Goal: Task Accomplishment & Management: Complete application form

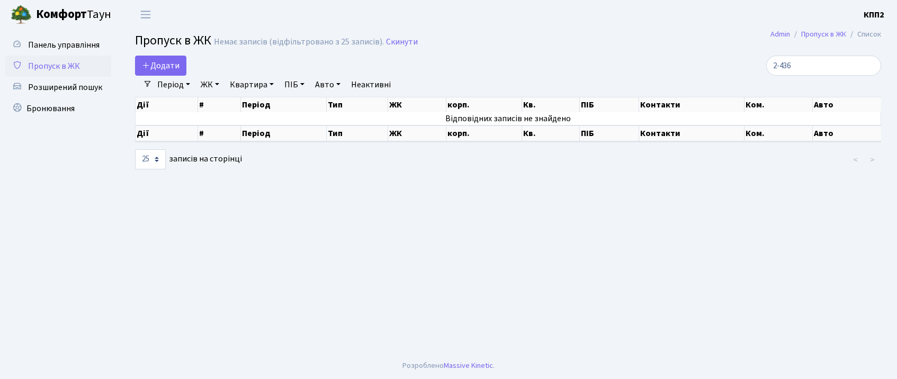
select select "25"
type input "2-436"
click at [145, 69] on icon at bounding box center [146, 65] width 8 height 8
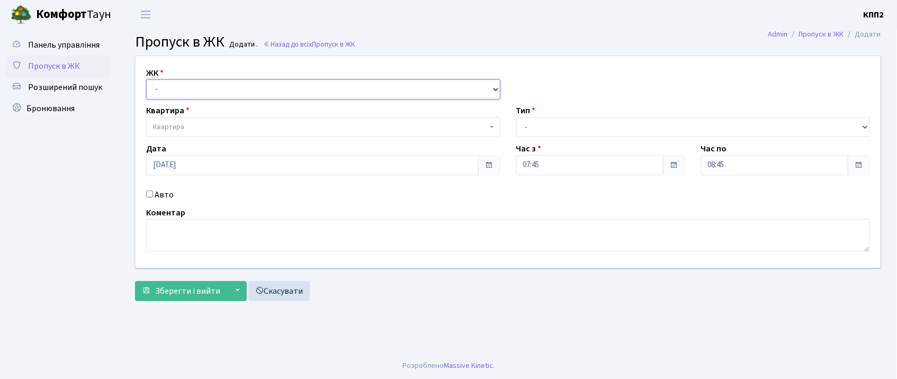
click at [187, 85] on select "- КТ, вул. Регенераторна, 4 КТ2, просп. [STREET_ADDRESS] [STREET_ADDRESS] [PERS…" at bounding box center [323, 89] width 354 height 20
select select "271"
click at [146, 79] on select "- КТ, вул. Регенераторна, 4 КТ2, просп. [STREET_ADDRESS] [STREET_ADDRESS] [PERS…" at bounding box center [323, 89] width 354 height 20
select select
click at [184, 130] on span "Квартира" at bounding box center [168, 127] width 31 height 11
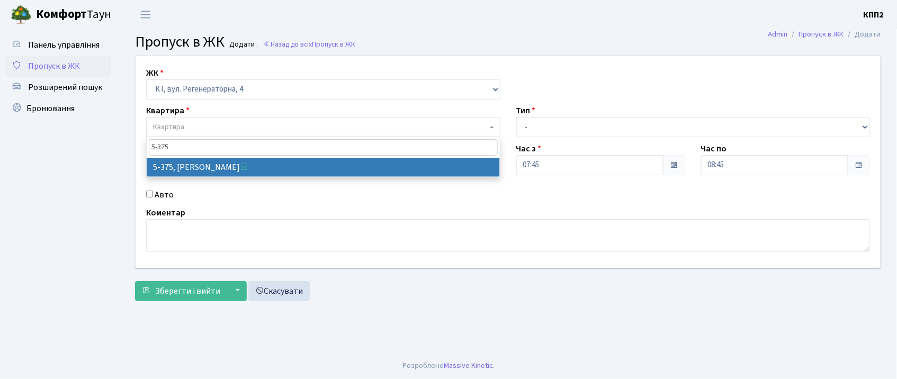
type input "5-375"
select select "2133"
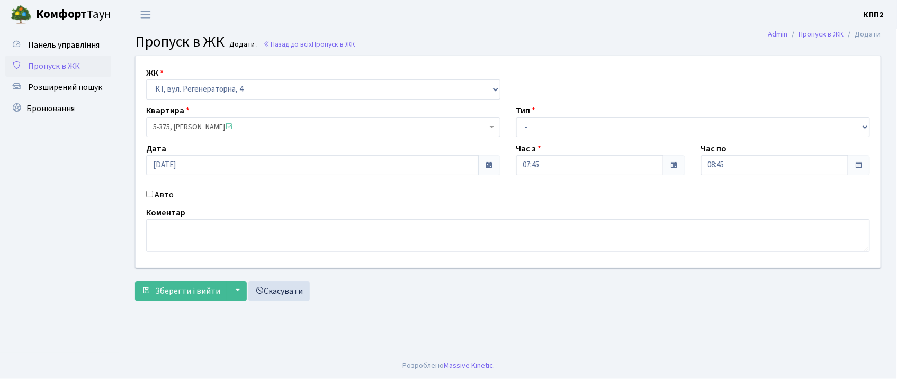
click at [149, 196] on input "Авто" at bounding box center [149, 194] width 7 height 7
checkbox input "true"
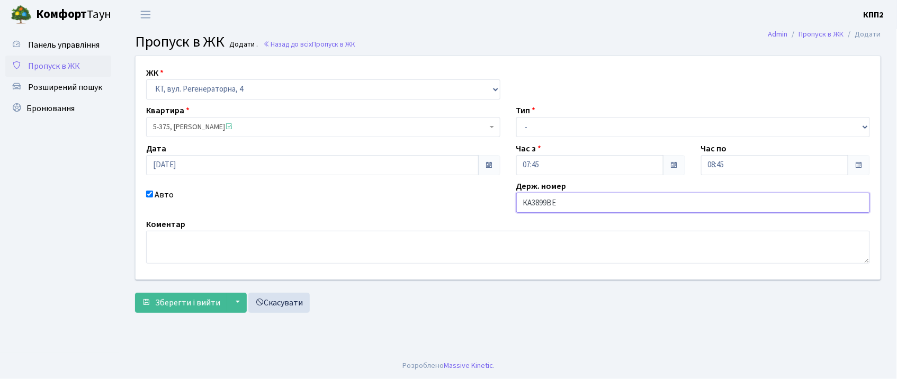
type input "КА3899ВЕ"
click at [644, 127] on select "- Доставка Таксі Гості Сервіс" at bounding box center [693, 127] width 354 height 20
click at [576, 227] on div "Коментар" at bounding box center [507, 241] width 739 height 46
click at [548, 134] on select "- Доставка Таксі Гості Сервіс" at bounding box center [693, 127] width 354 height 20
select select "18"
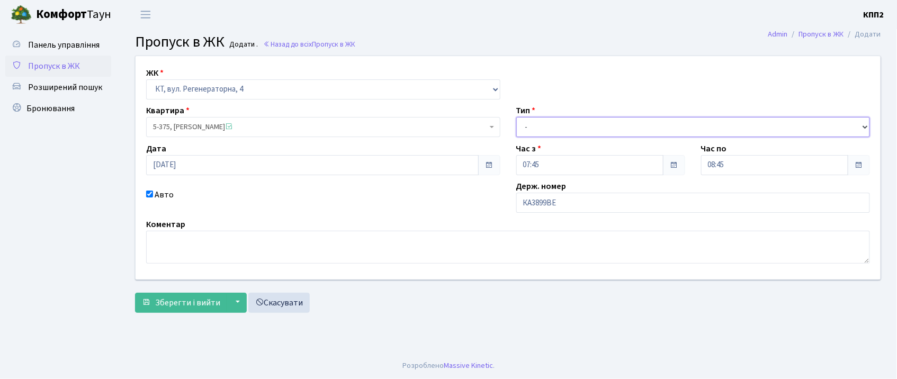
click at [516, 117] on select "- Доставка Таксі Гості Сервіс" at bounding box center [693, 127] width 354 height 20
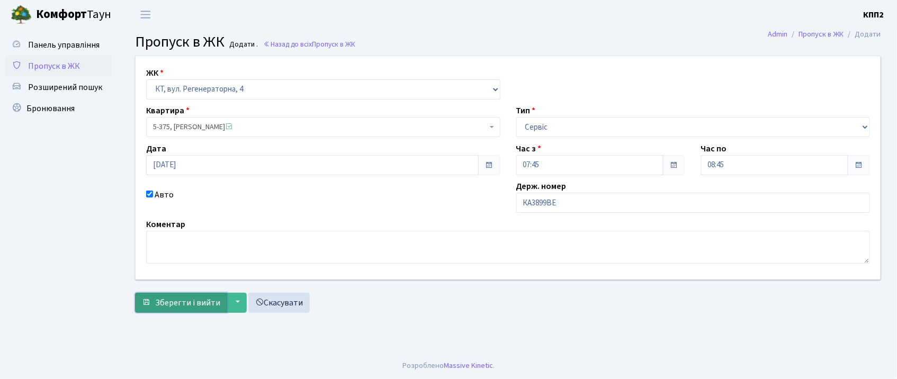
click at [201, 299] on span "Зберегти і вийти" at bounding box center [187, 303] width 65 height 12
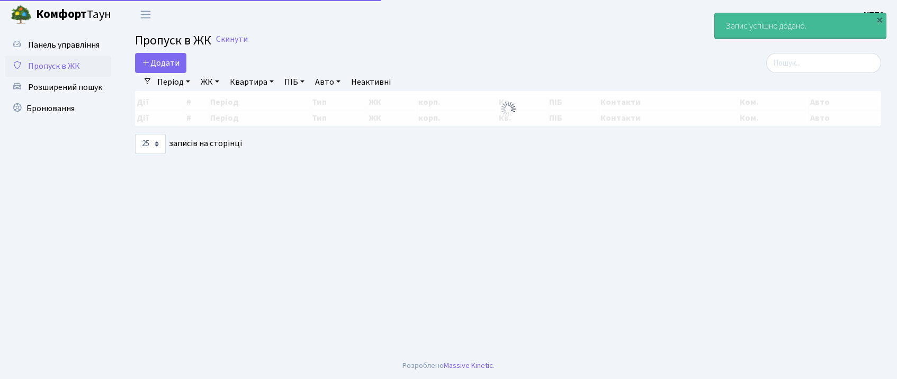
select select "25"
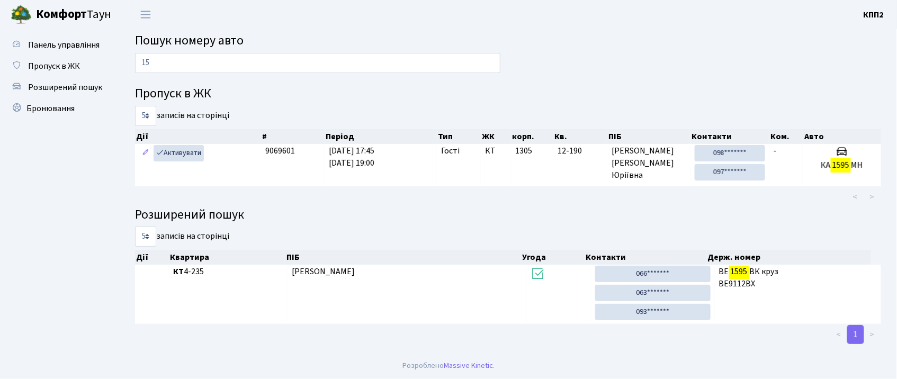
type input "1"
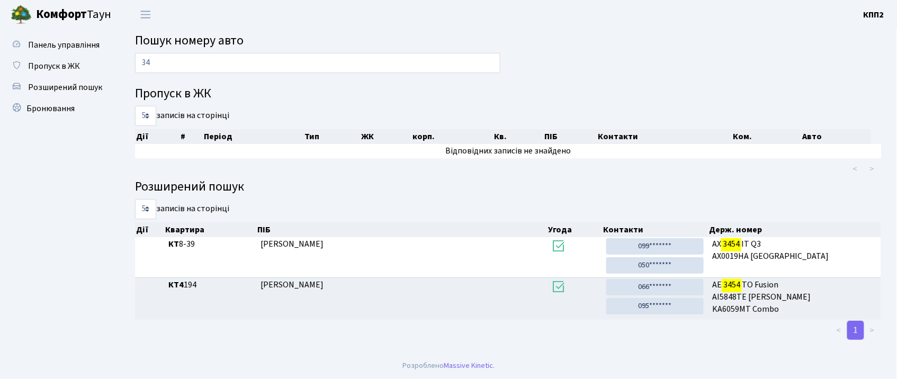
type input "3"
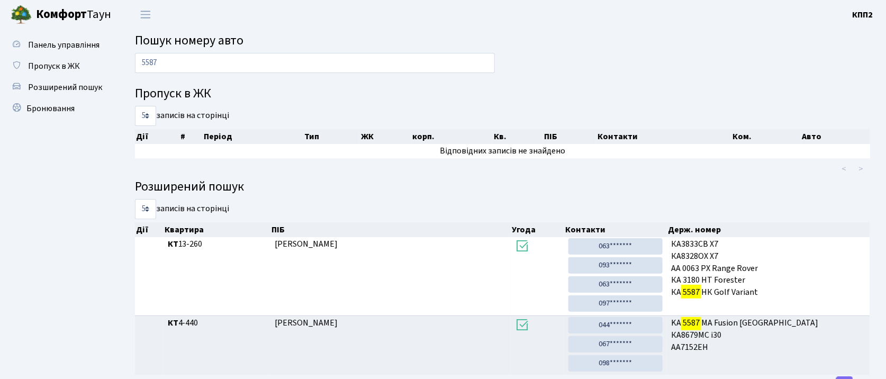
click at [369, 62] on input "5587" at bounding box center [315, 63] width 360 height 20
type input "5"
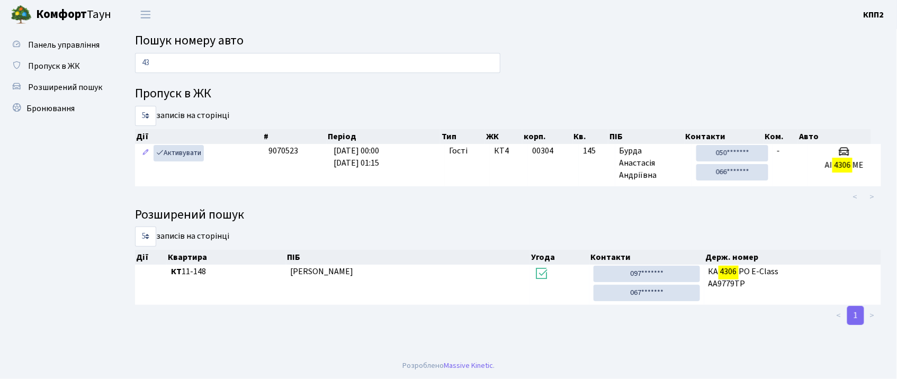
type input "4"
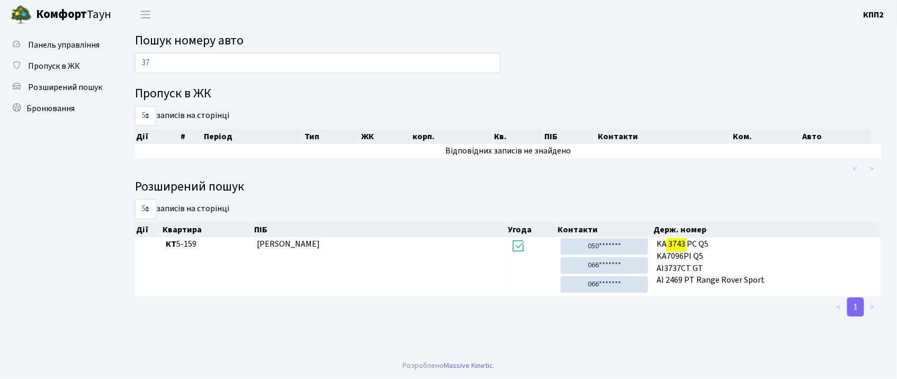
type input "3"
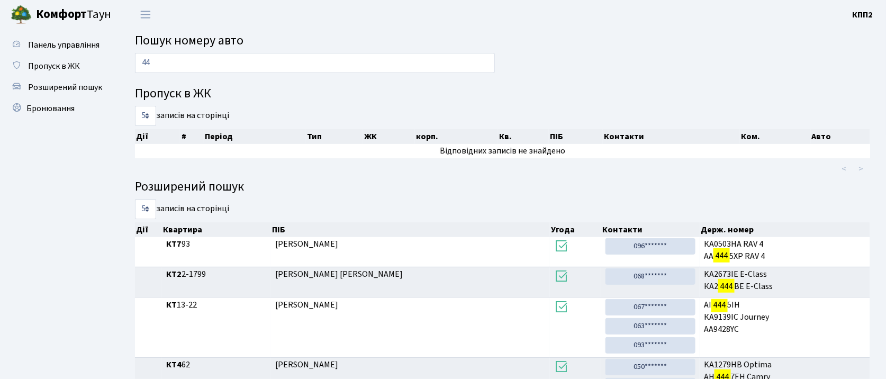
type input "4"
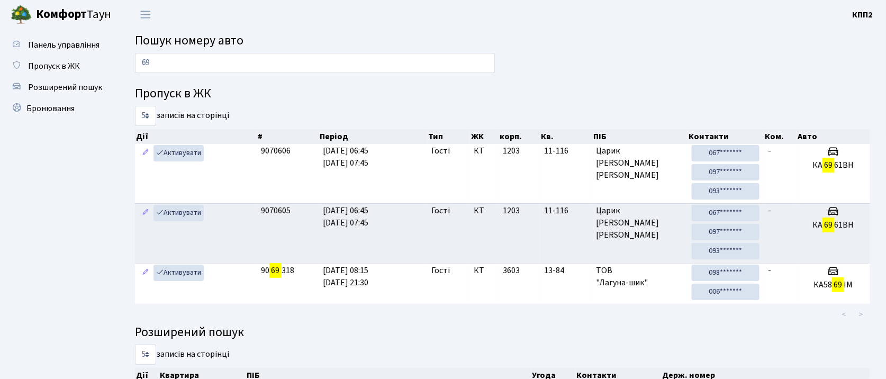
type input "6"
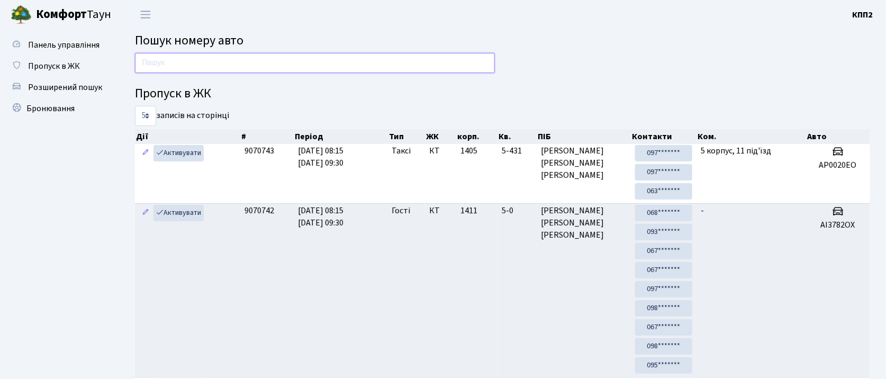
click at [424, 68] on input "text" at bounding box center [315, 63] width 360 height 20
click at [428, 68] on input "text" at bounding box center [315, 63] width 360 height 20
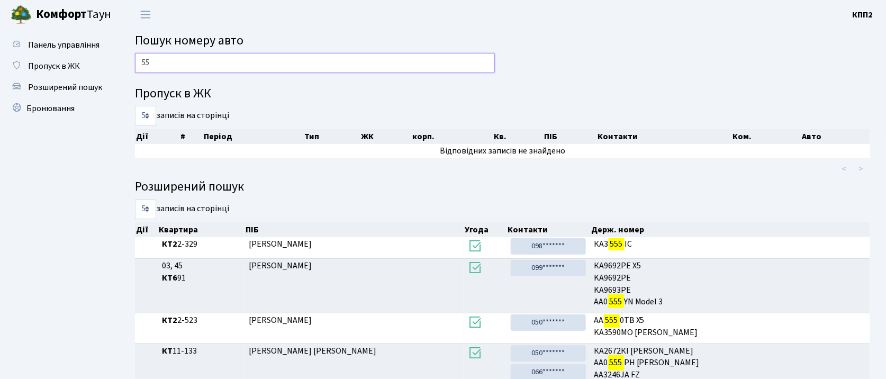
type input "5"
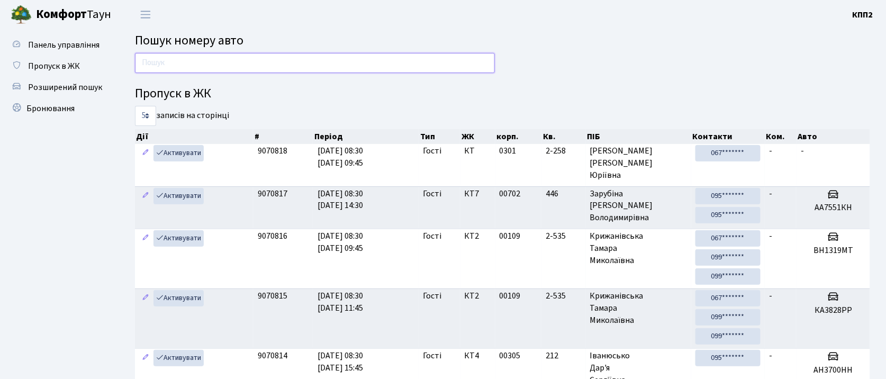
click at [361, 60] on input "text" at bounding box center [315, 63] width 360 height 20
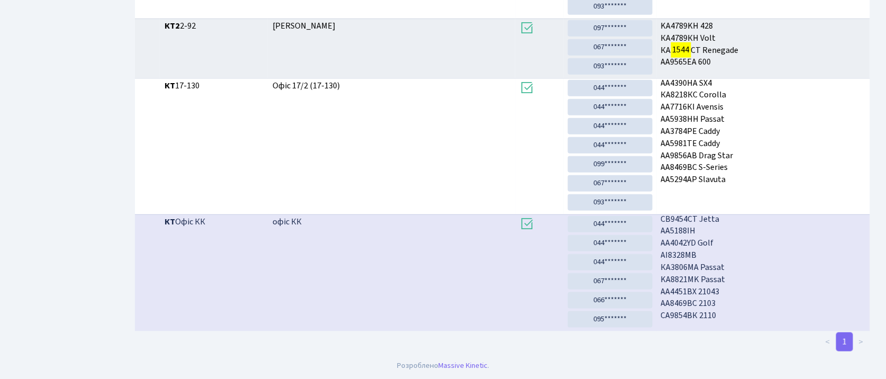
scroll to position [57, 0]
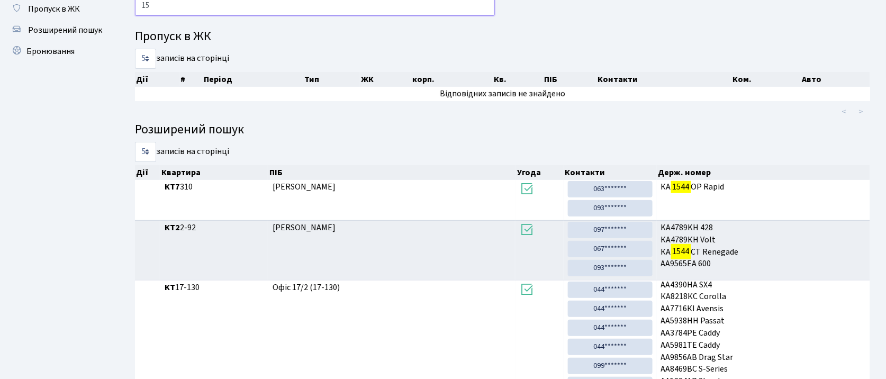
type input "1"
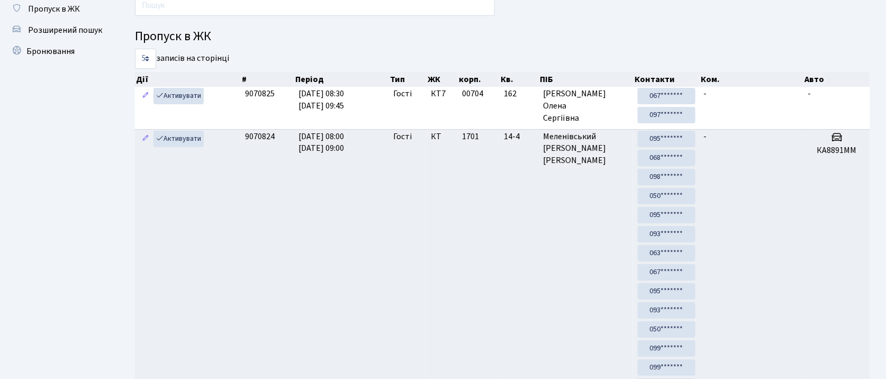
click at [213, 7] on input "text" at bounding box center [315, 6] width 360 height 20
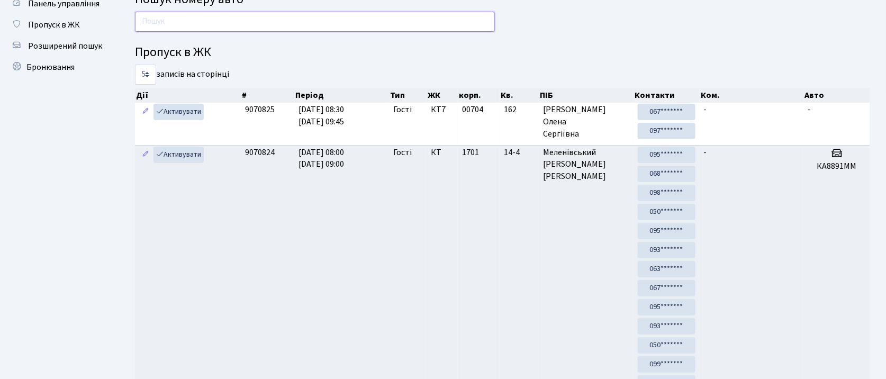
scroll to position [0, 0]
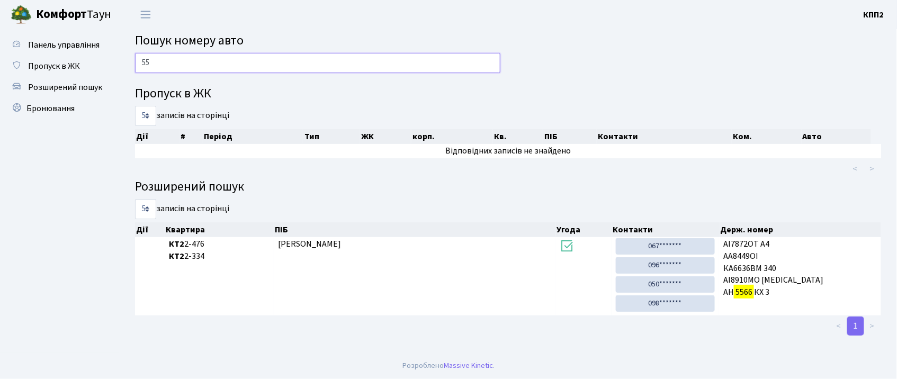
type input "5"
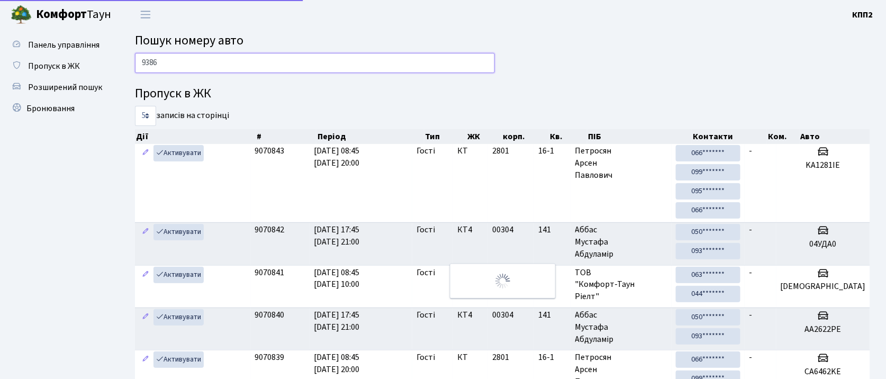
type input "9386"
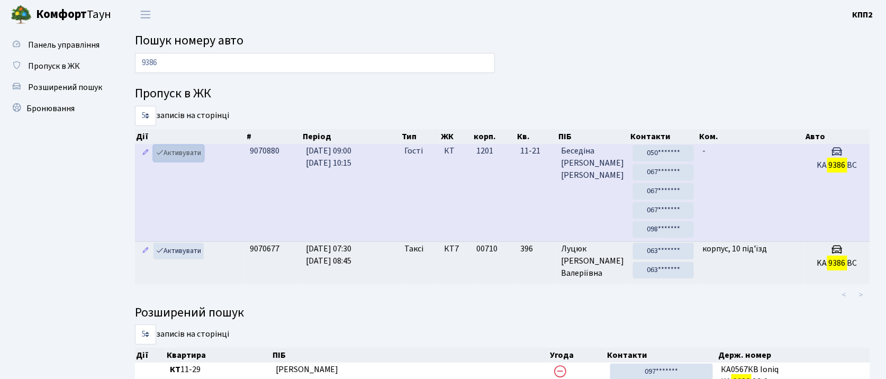
click at [189, 157] on link "Активувати" at bounding box center [179, 153] width 50 height 16
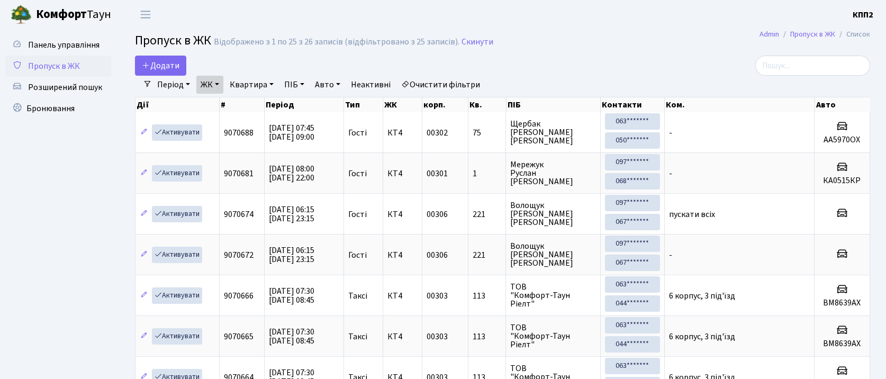
select select "25"
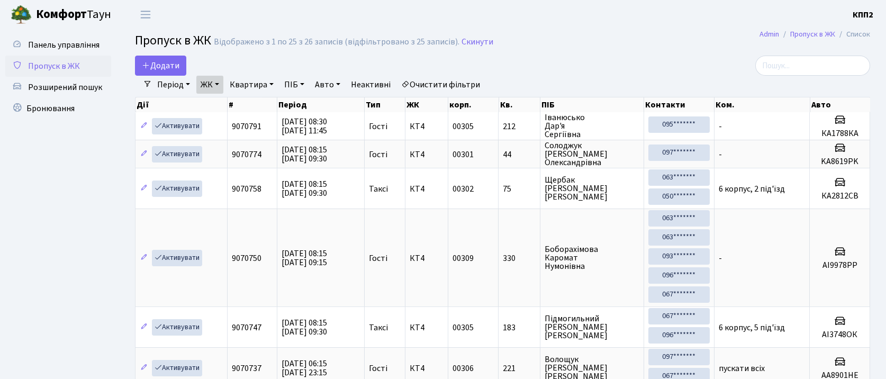
select select "25"
click at [820, 68] on input "search" at bounding box center [812, 66] width 115 height 20
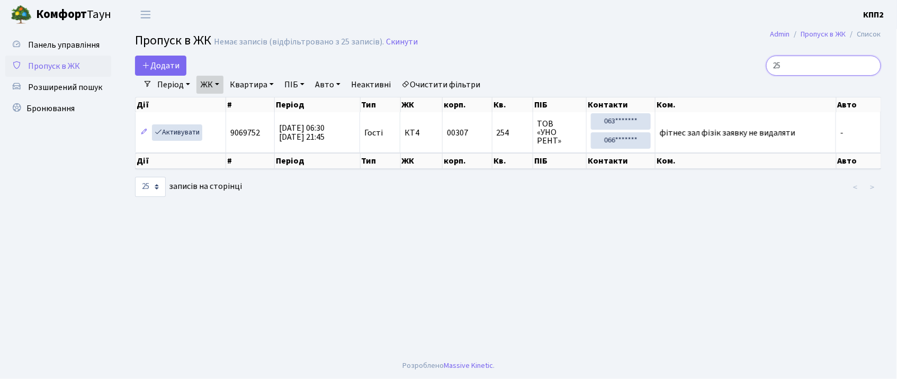
type input "2"
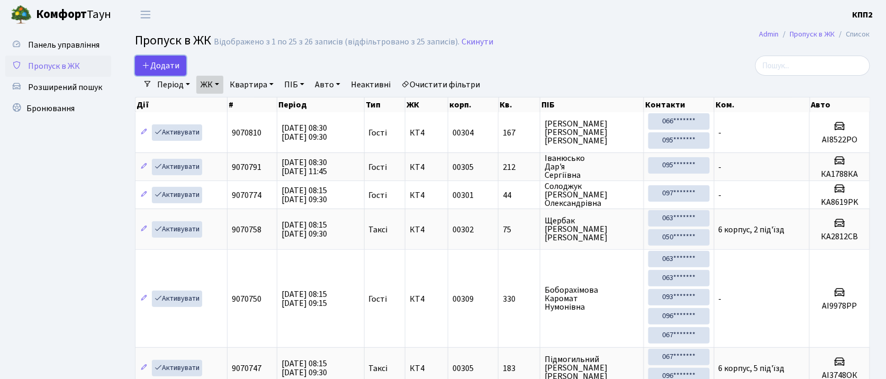
click at [170, 68] on span "Додати" at bounding box center [161, 66] width 38 height 12
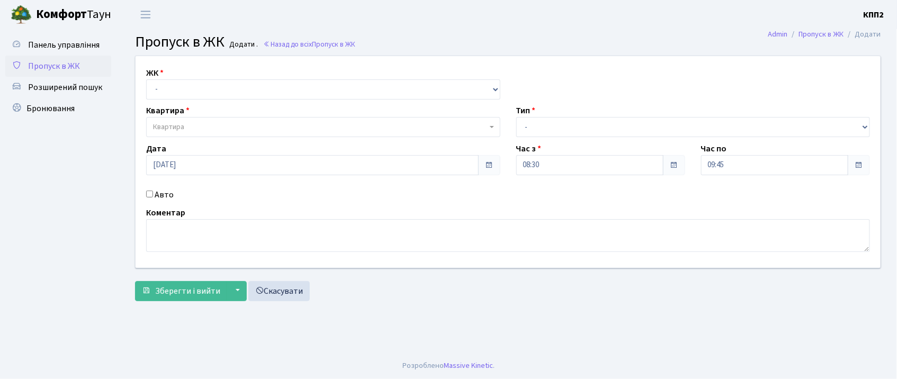
click at [66, 68] on span "Пропуск в ЖК" at bounding box center [54, 66] width 52 height 12
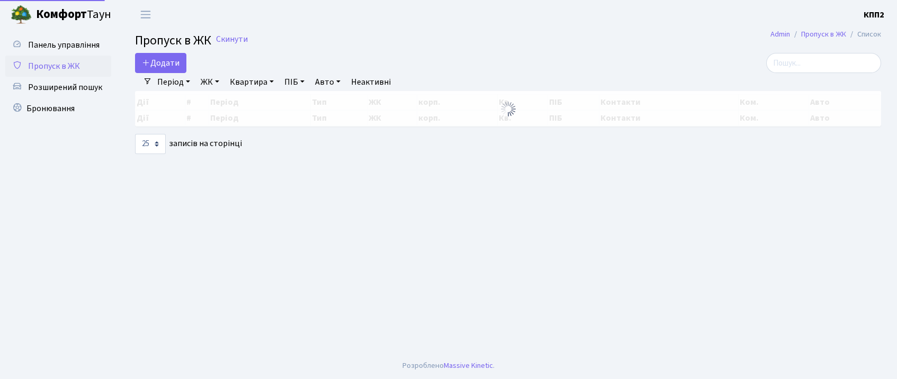
select select "25"
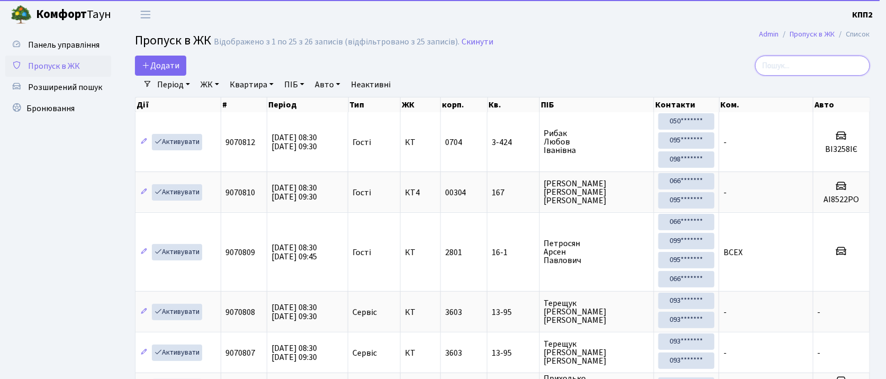
drag, startPoint x: 786, startPoint y: 60, endPoint x: 779, endPoint y: 66, distance: 8.7
click at [787, 60] on input "search" at bounding box center [812, 66] width 115 height 20
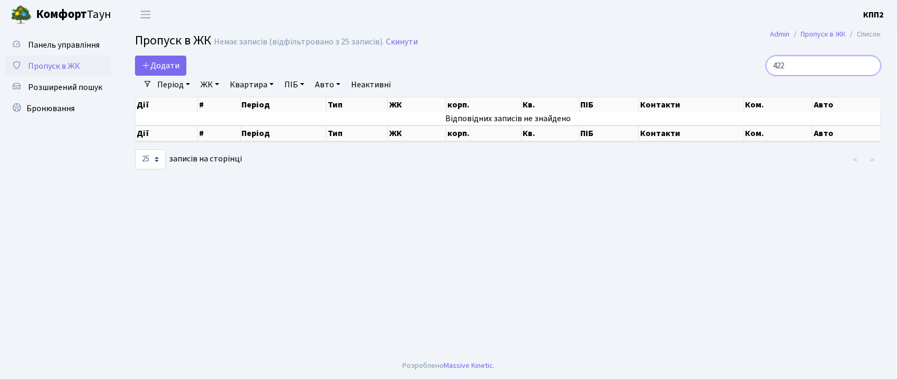
click at [790, 66] on input "422" at bounding box center [823, 66] width 115 height 20
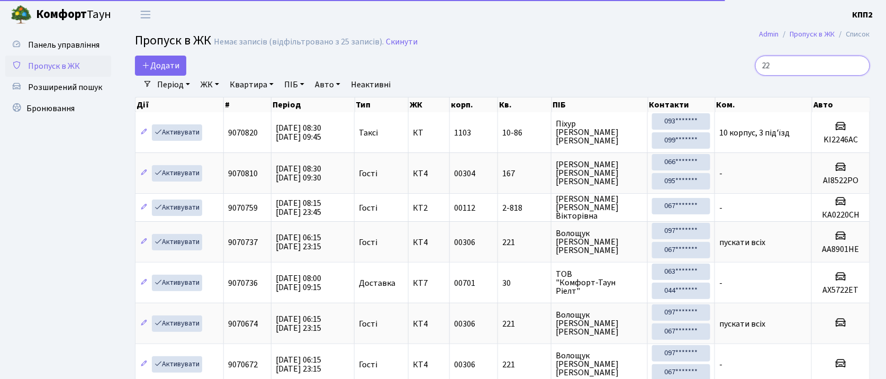
click at [796, 66] on input "22" at bounding box center [812, 66] width 115 height 20
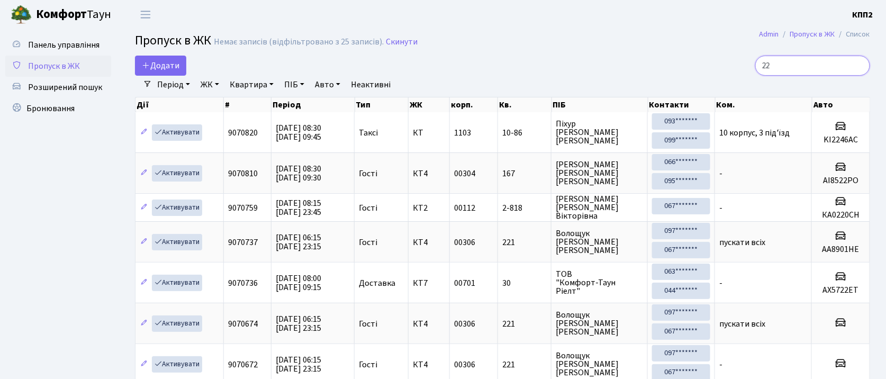
type input "2"
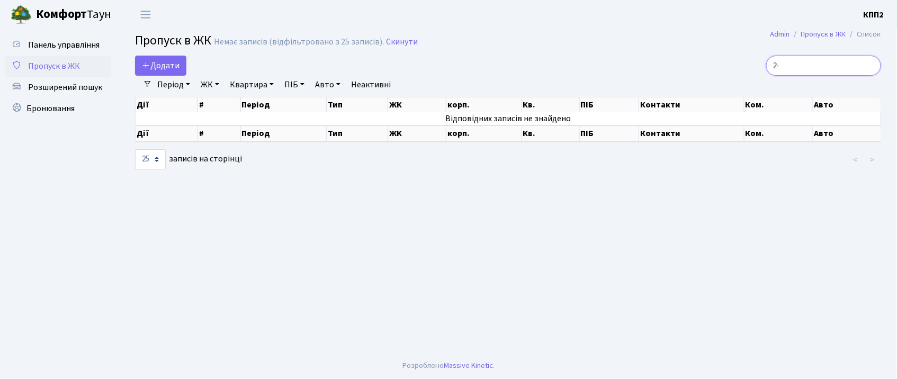
type input "2"
type input "1"
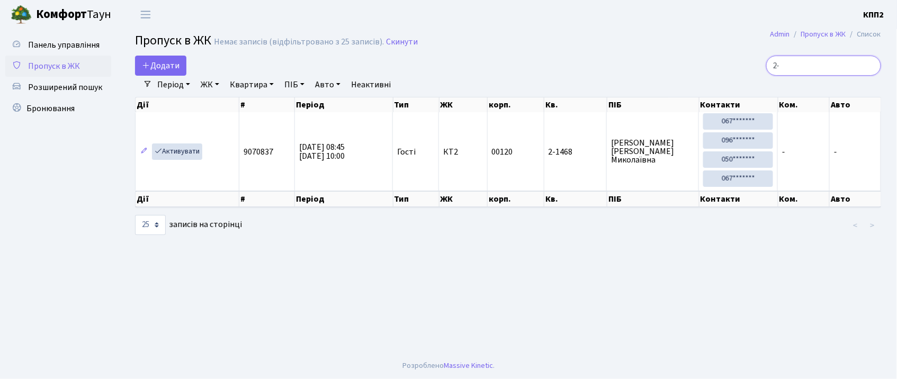
type input "2"
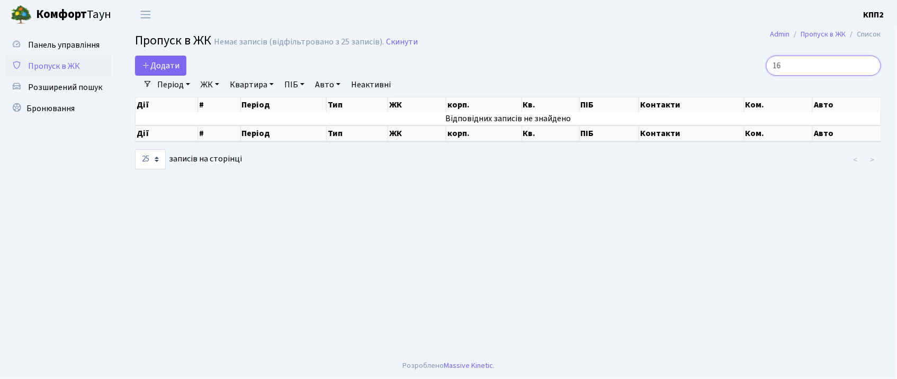
type input "1"
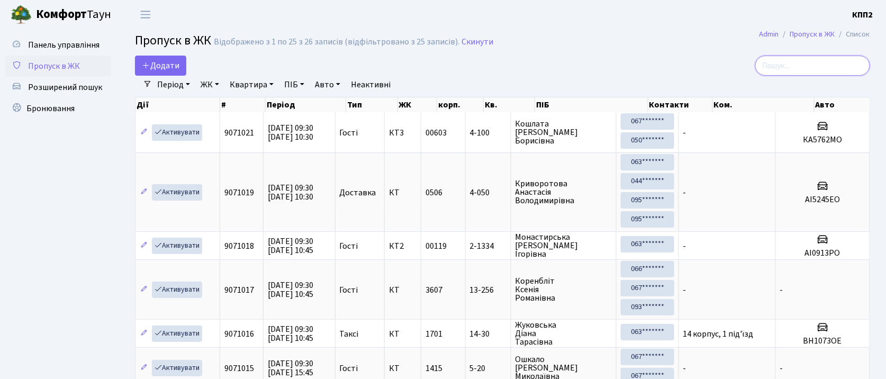
click at [849, 62] on input "search" at bounding box center [812, 66] width 115 height 20
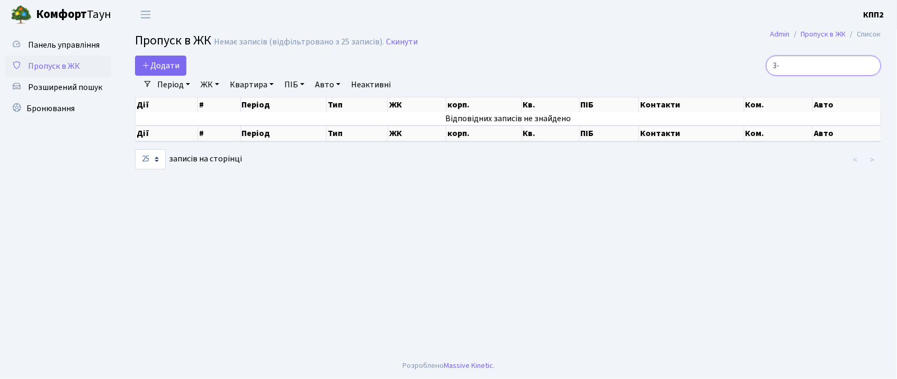
type input "3"
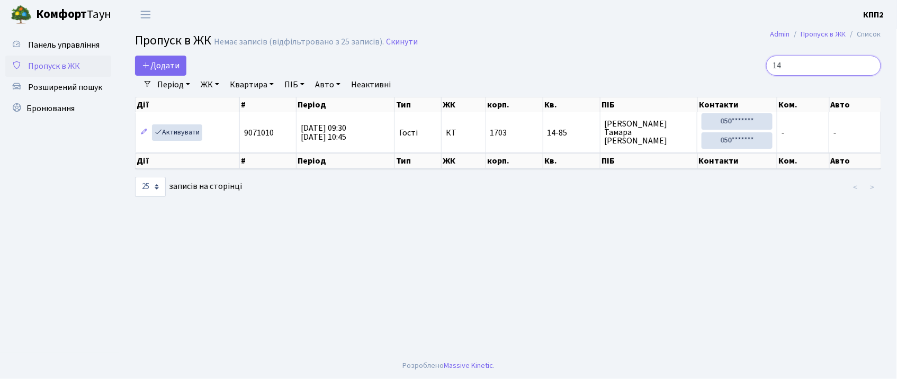
type input "1"
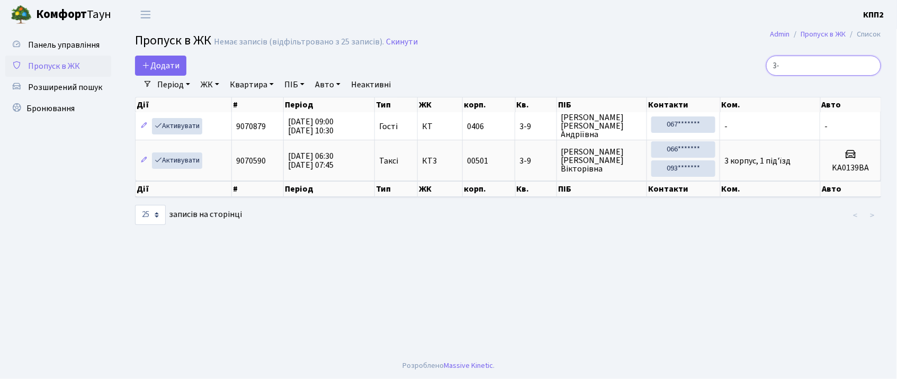
type input "3"
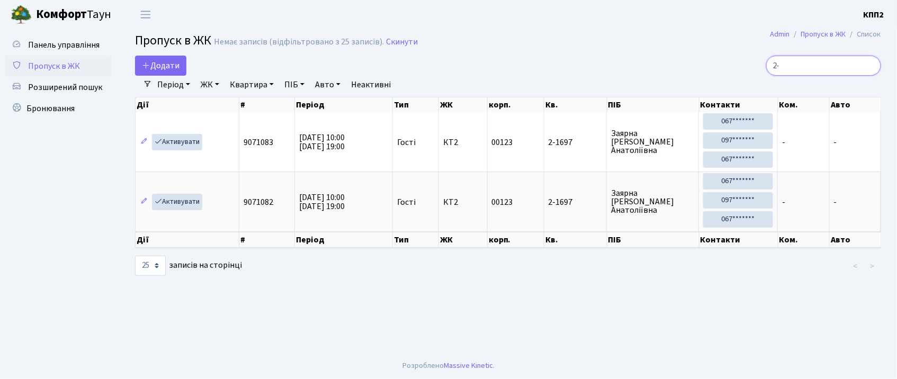
type input "2"
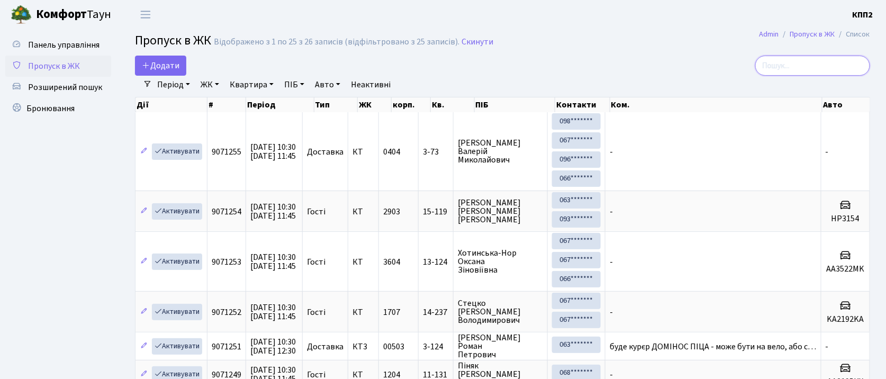
click at [822, 64] on input "search" at bounding box center [812, 66] width 115 height 20
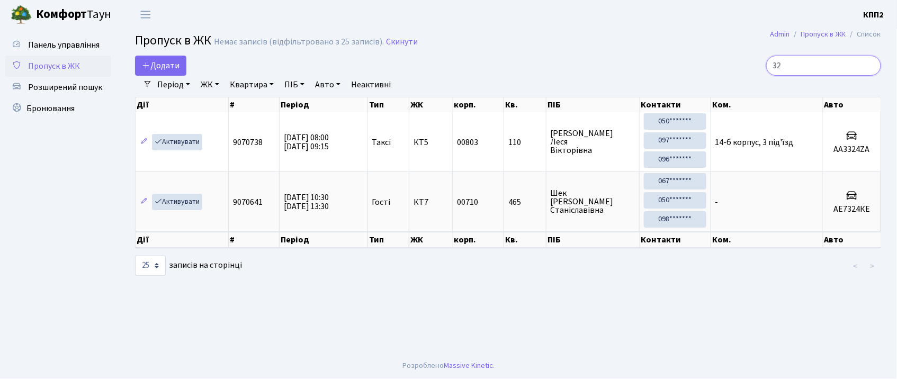
type input "3"
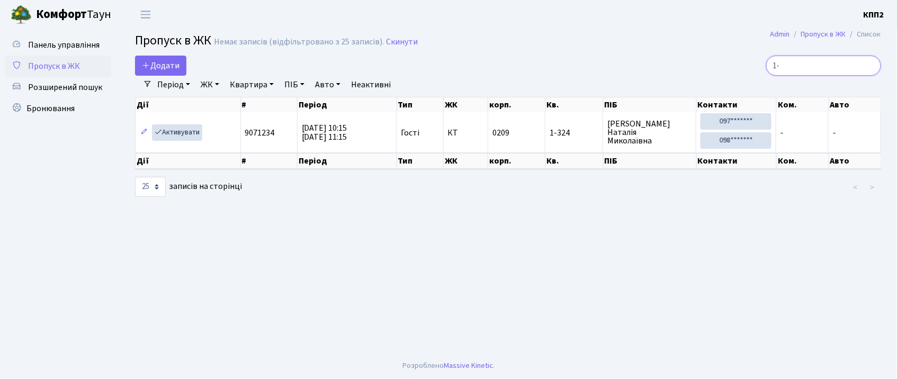
type input "1"
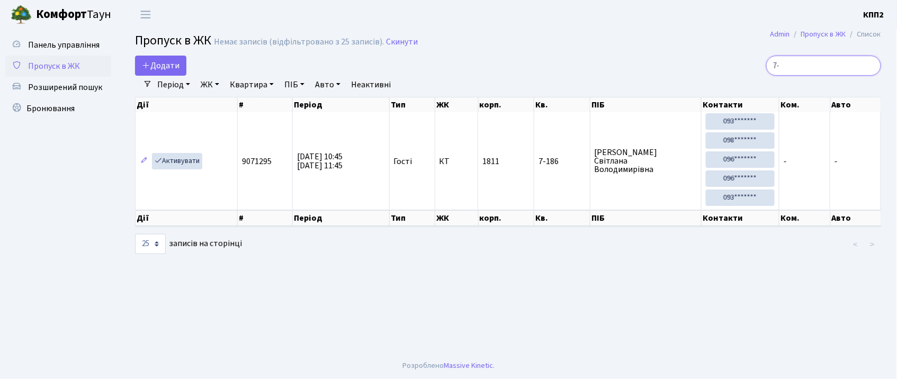
type input "7"
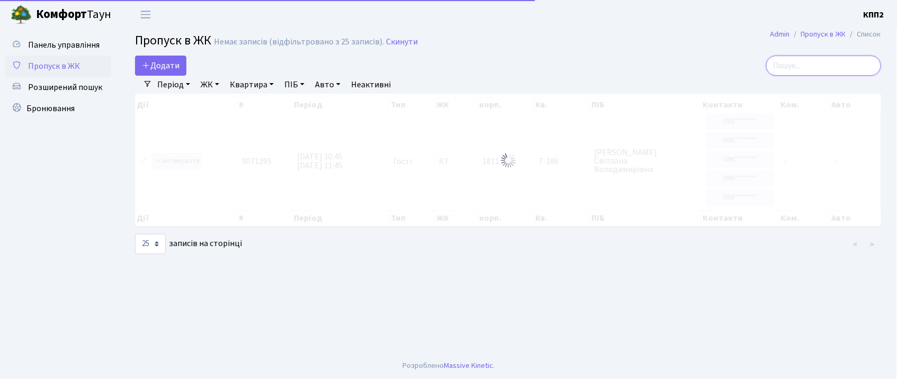
type input "2"
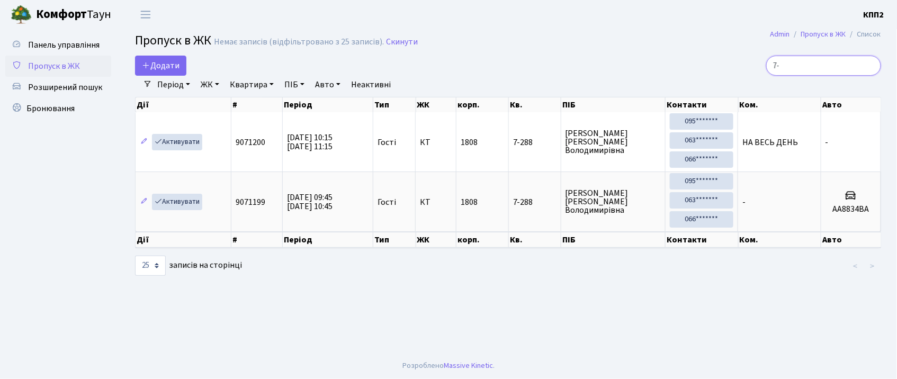
type input "7"
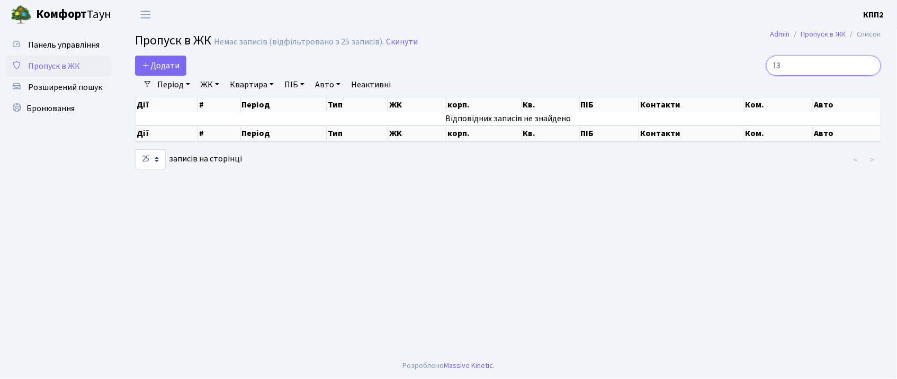
type input "1"
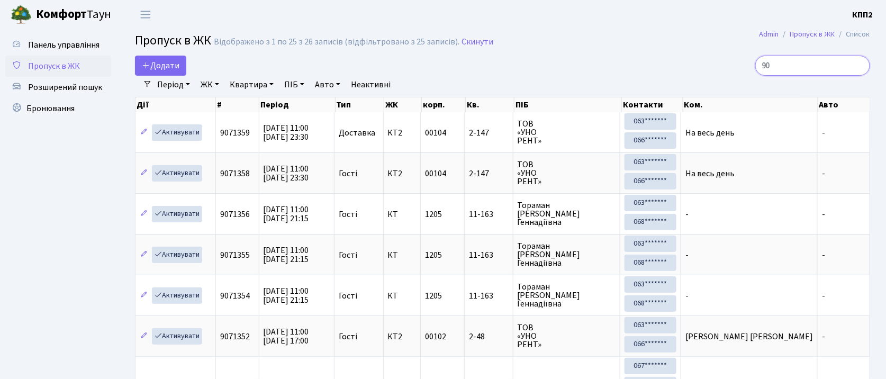
type input "9"
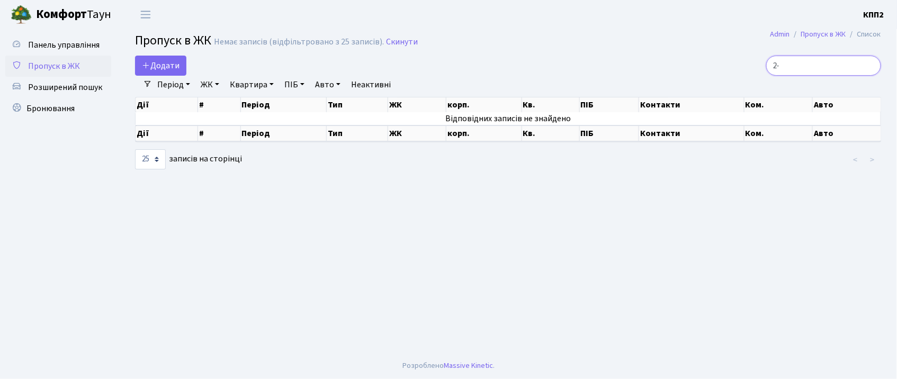
type input "2"
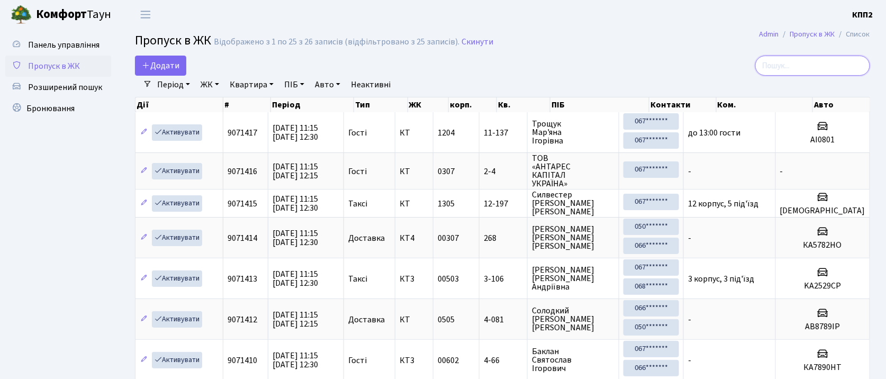
click at [826, 66] on input "search" at bounding box center [812, 66] width 115 height 20
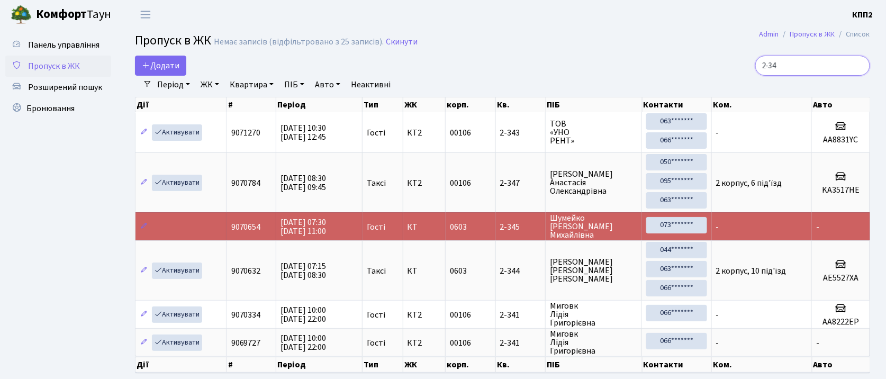
type input "2-34"
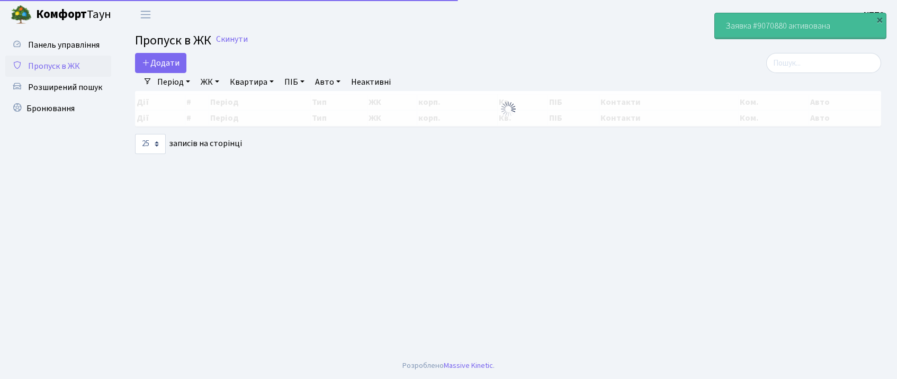
select select "25"
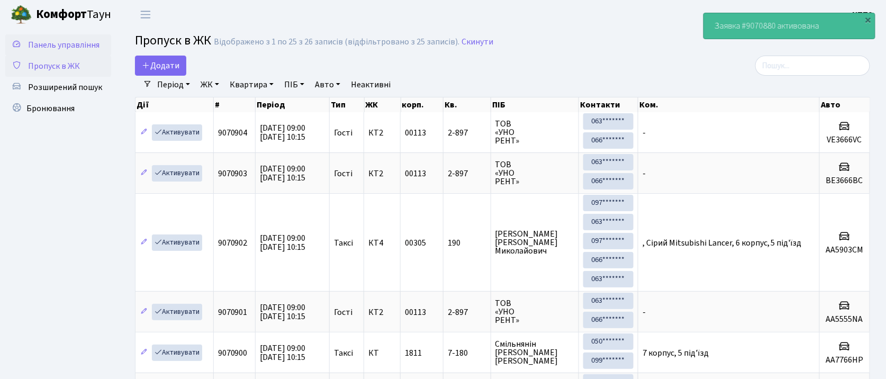
click at [64, 47] on span "Панель управління" at bounding box center [63, 45] width 71 height 12
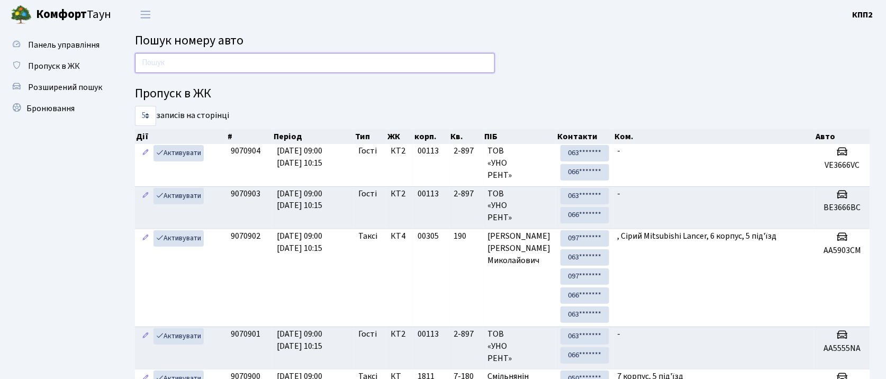
click at [399, 60] on input "text" at bounding box center [315, 63] width 360 height 20
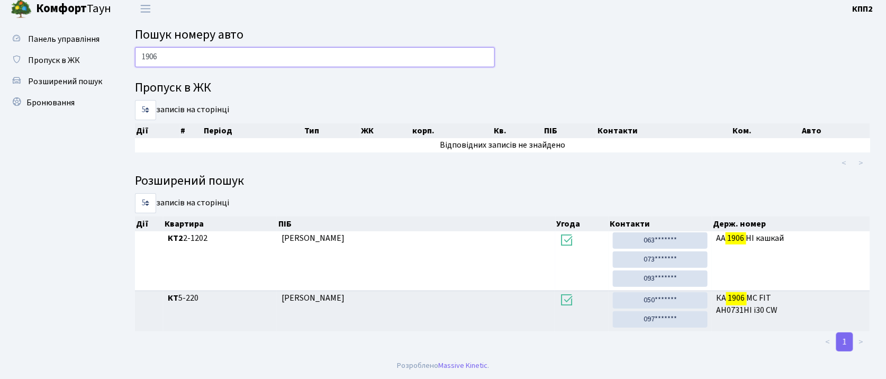
scroll to position [7, 0]
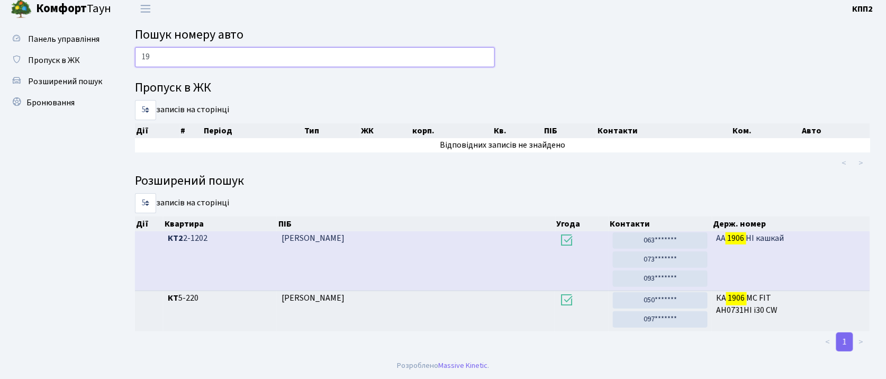
type input "1"
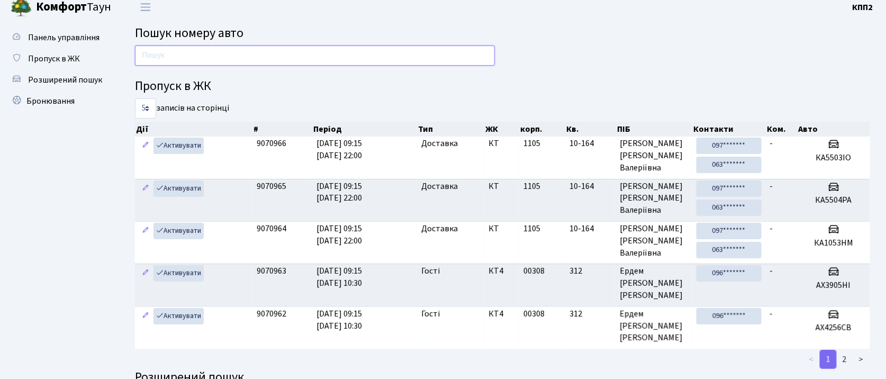
click at [269, 53] on input "text" at bounding box center [315, 56] width 360 height 20
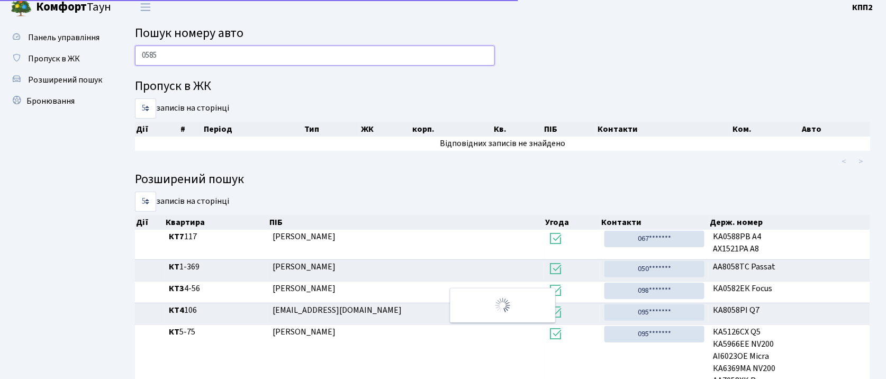
scroll to position [5, 0]
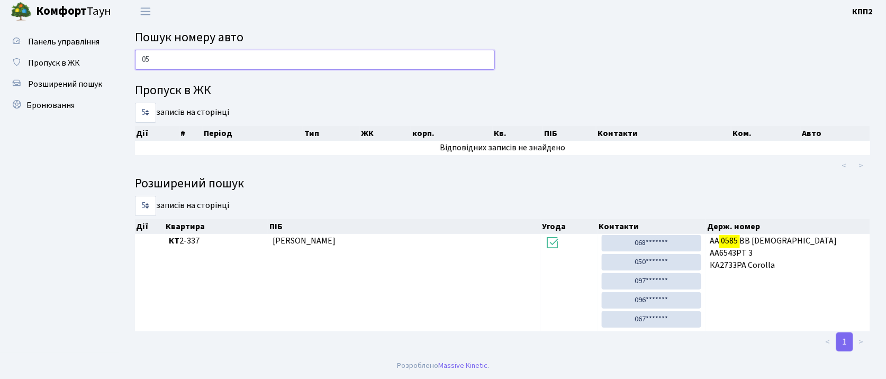
type input "0"
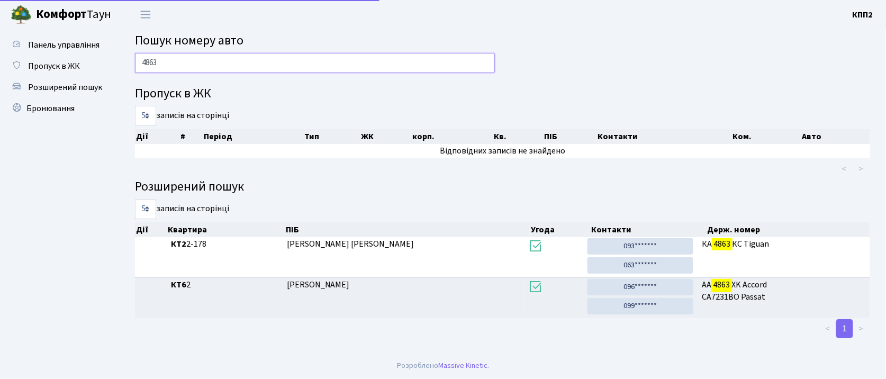
scroll to position [0, 0]
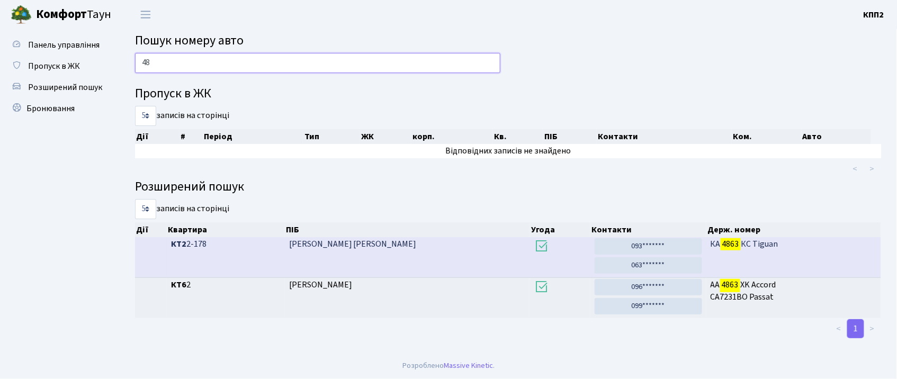
type input "4"
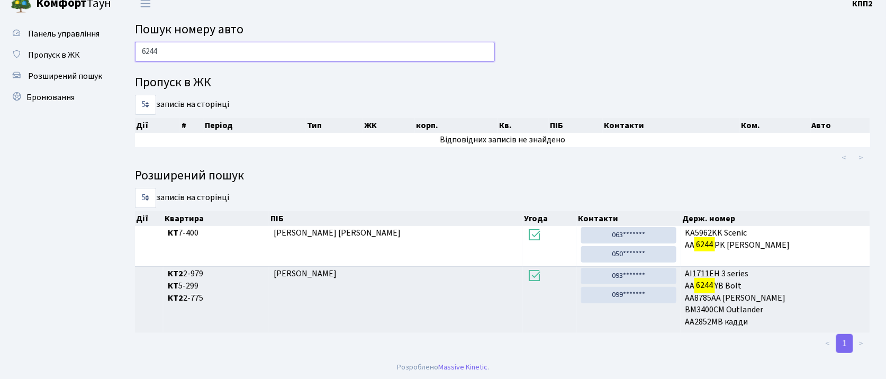
scroll to position [13, 0]
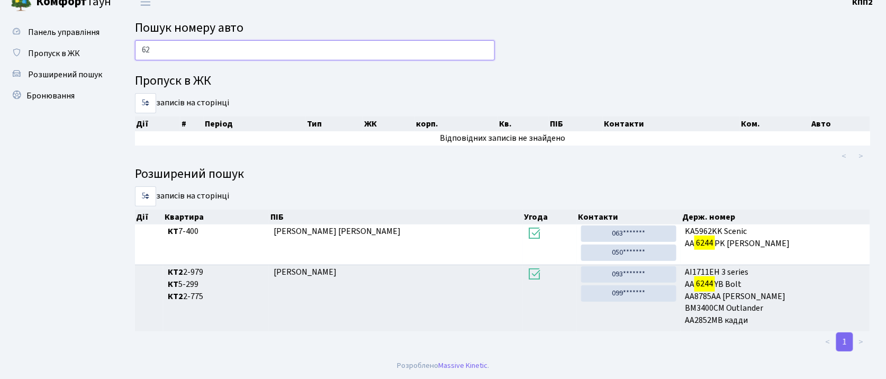
type input "6"
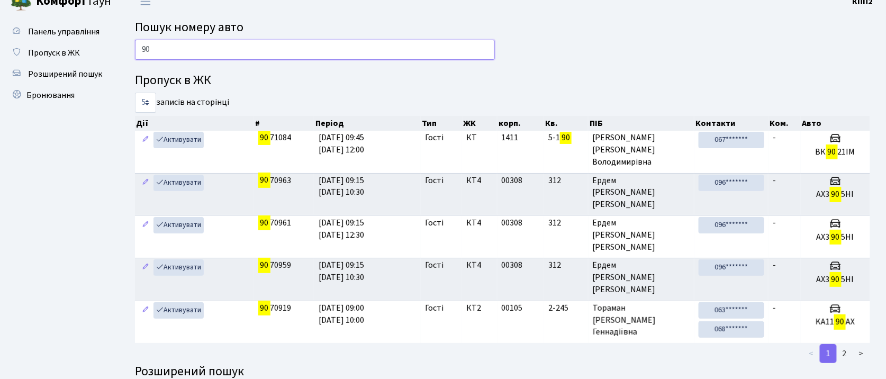
type input "9"
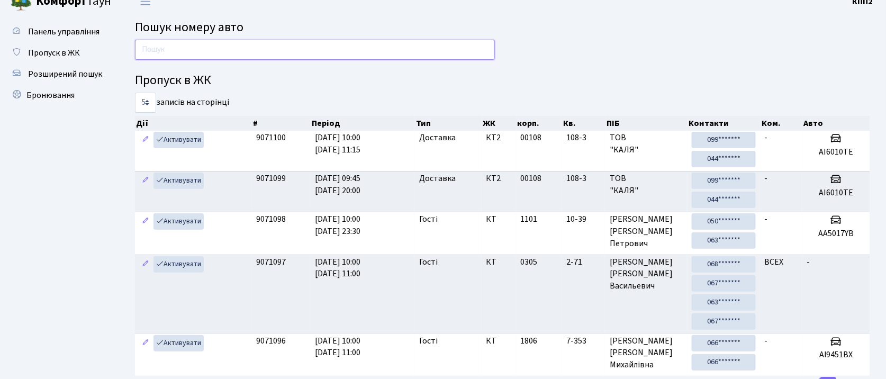
click at [278, 53] on input "text" at bounding box center [315, 50] width 360 height 20
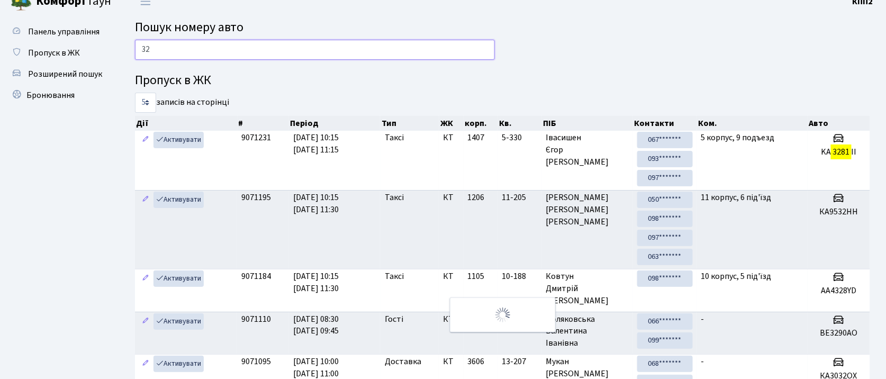
type input "3"
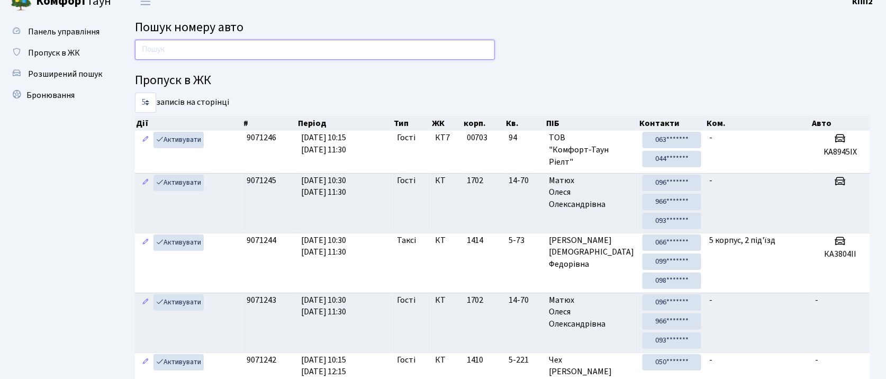
click at [248, 51] on input "text" at bounding box center [315, 50] width 360 height 20
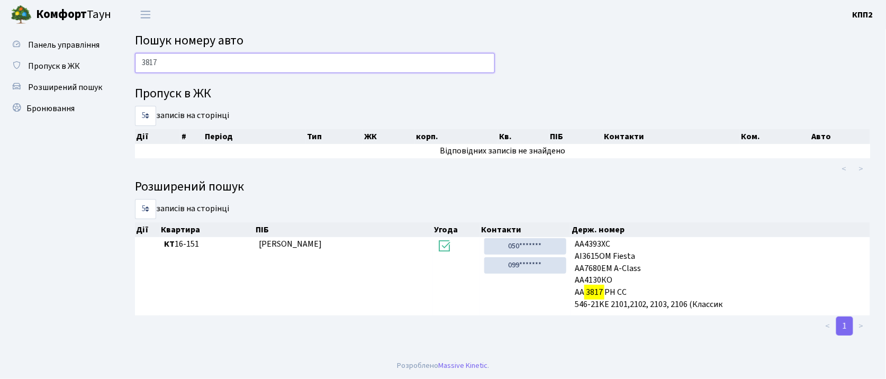
scroll to position [0, 0]
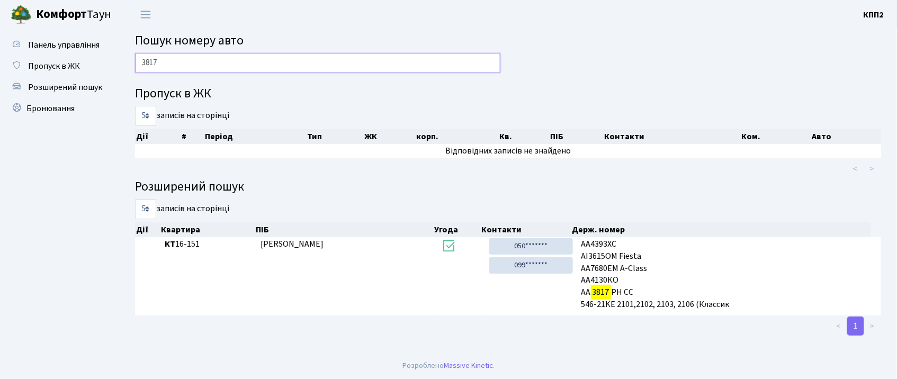
click at [331, 57] on input "3817" at bounding box center [317, 63] width 365 height 20
type input "3"
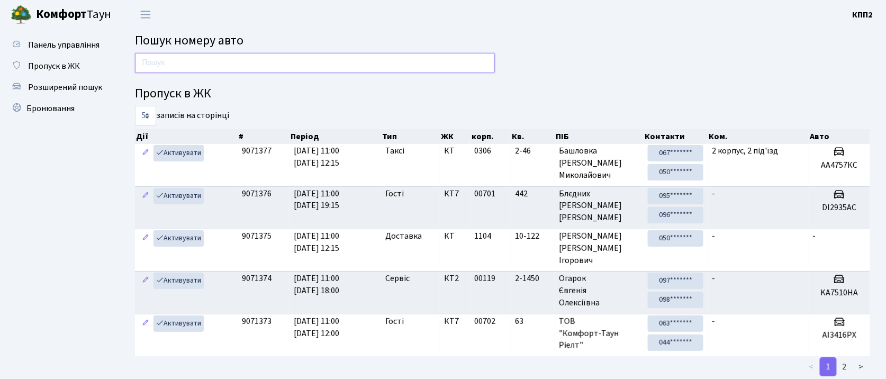
click at [380, 64] on input "text" at bounding box center [315, 63] width 360 height 20
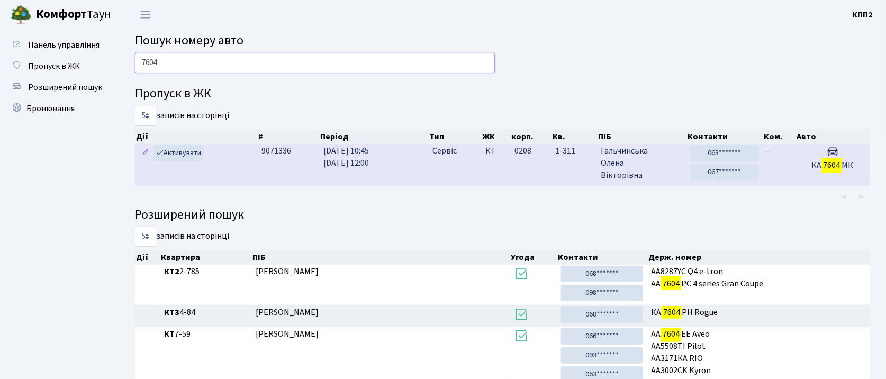
type input "7604"
click at [458, 159] on td "Сервіс" at bounding box center [454, 165] width 53 height 42
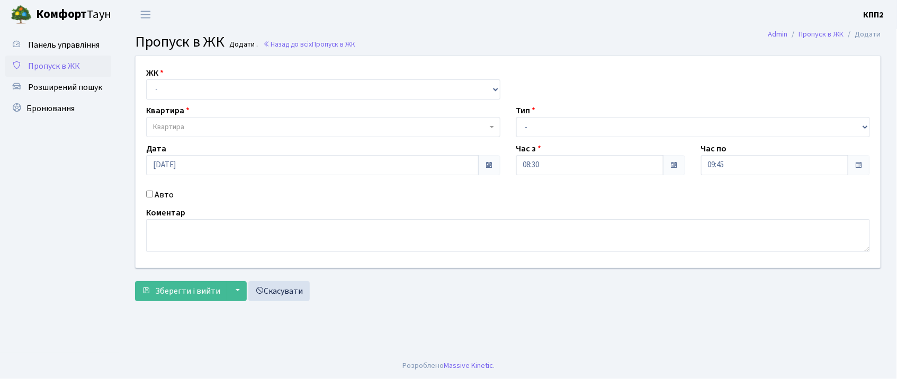
click at [149, 194] on input "Авто" at bounding box center [149, 194] width 7 height 7
checkbox input "true"
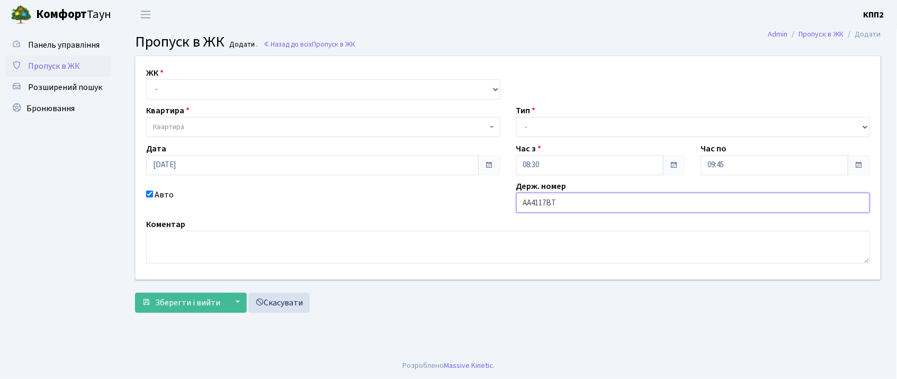
type input "АА4117ВТ"
drag, startPoint x: 354, startPoint y: 85, endPoint x: 354, endPoint y: 92, distance: 7.4
click at [354, 85] on select "- КТ, вул. Регенераторна, 4 КТ2, просп. [STREET_ADDRESS] [STREET_ADDRESS] [PERS…" at bounding box center [323, 89] width 354 height 20
select select "271"
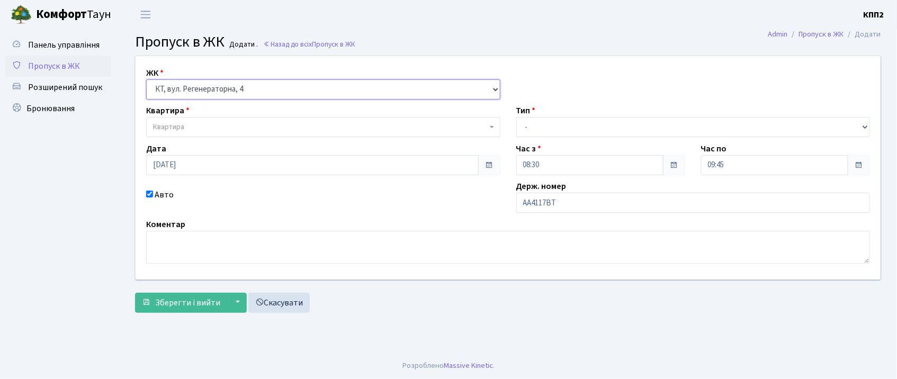
click at [146, 79] on select "- КТ, вул. Регенераторна, 4 КТ2, просп. [STREET_ADDRESS] [STREET_ADDRESS] [PERS…" at bounding box center [323, 89] width 354 height 20
select select
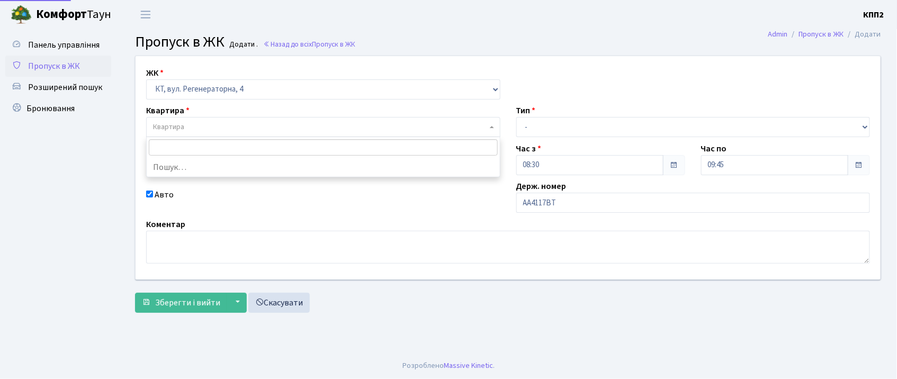
click at [350, 120] on span "Квартира" at bounding box center [323, 127] width 354 height 20
click at [156, 146] on input "+5-334" at bounding box center [323, 147] width 349 height 16
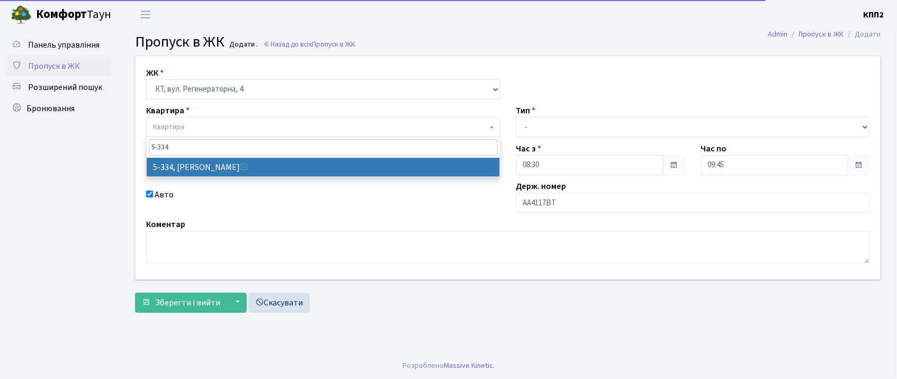
type input "5-334"
select select "2169"
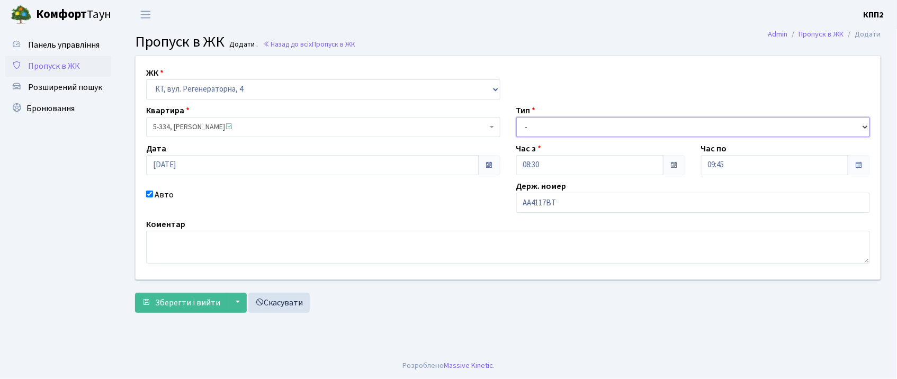
click at [555, 132] on select "- Доставка Таксі Гості Сервіс" at bounding box center [693, 127] width 354 height 20
select select "2"
click at [516, 117] on select "- Доставка Таксі Гості Сервіс" at bounding box center [693, 127] width 354 height 20
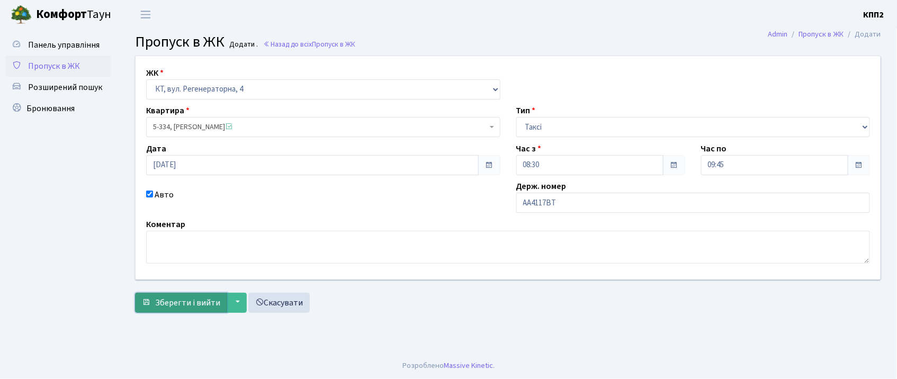
click at [182, 306] on span "Зберегти і вийти" at bounding box center [187, 303] width 65 height 12
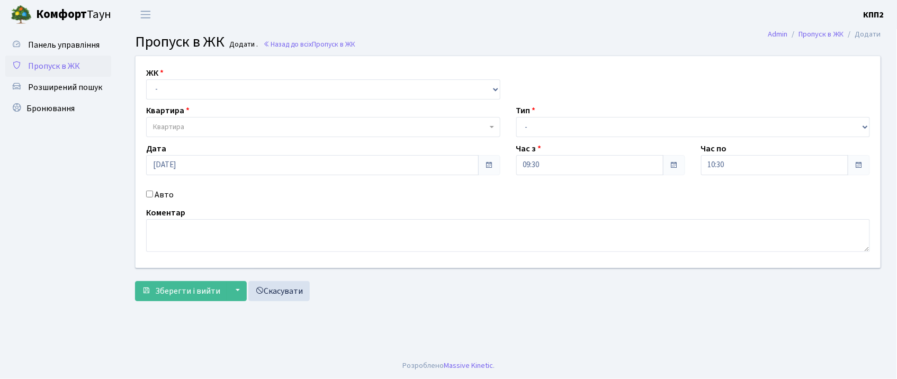
click at [148, 194] on input "Авто" at bounding box center [149, 194] width 7 height 7
checkbox input "true"
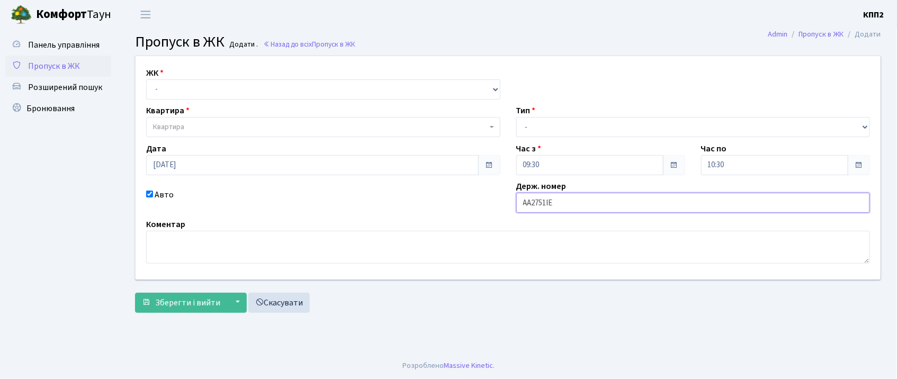
type input "АА2751ІЕ"
drag, startPoint x: 233, startPoint y: 89, endPoint x: 232, endPoint y: 96, distance: 7.6
click at [233, 89] on select "- КТ, вул. Регенераторна, 4 КТ2, просп. Соборності, 17 КТ3, вул. Березнева, 16 …" at bounding box center [323, 89] width 354 height 20
select select "271"
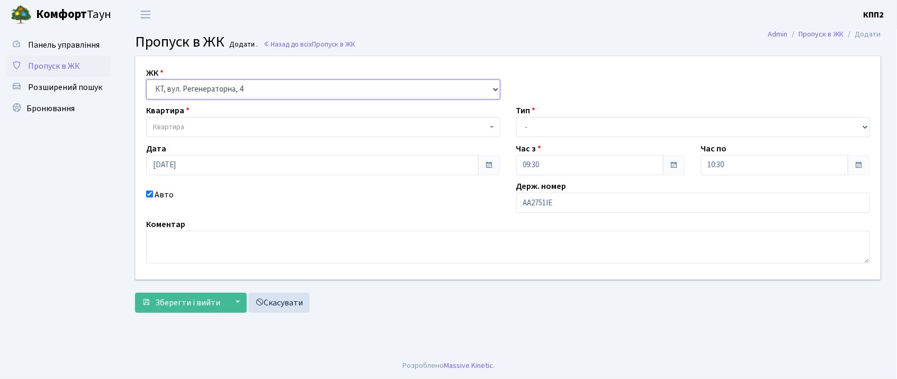
click at [146, 79] on select "- КТ, вул. Регенераторна, 4 КТ2, просп. Соборності, 17 КТ3, вул. Березнева, 16 …" at bounding box center [323, 89] width 354 height 20
select select
click at [229, 119] on span "Квартира" at bounding box center [323, 127] width 354 height 20
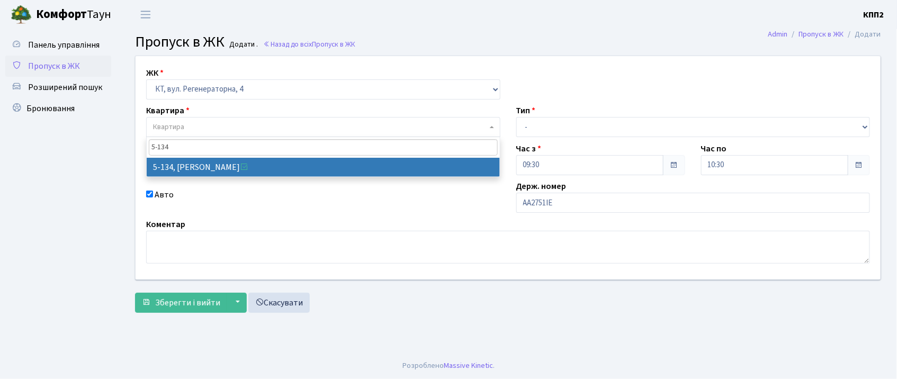
type input "5-134"
select select "2394"
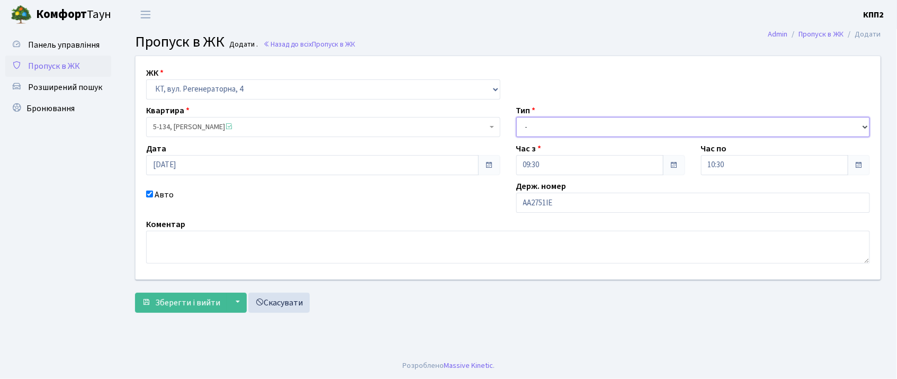
click at [540, 129] on select "- Доставка Таксі Гості Сервіс" at bounding box center [693, 127] width 354 height 20
select select "2"
click at [516, 117] on select "- Доставка Таксі Гості Сервіс" at bounding box center [693, 127] width 354 height 20
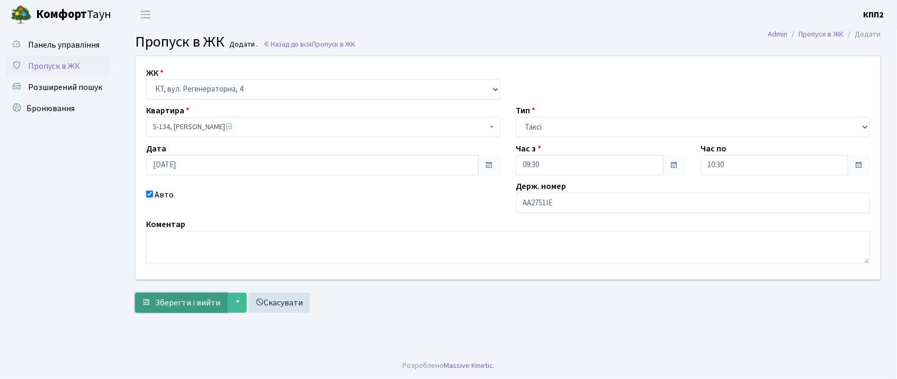
click at [221, 299] on button "Зберегти і вийти" at bounding box center [181, 303] width 92 height 20
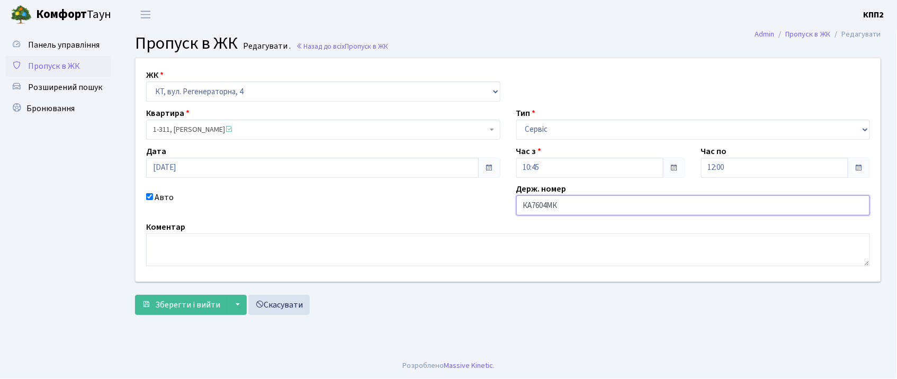
click at [553, 206] on input "КА7604МК" at bounding box center [693, 205] width 354 height 20
type input "КА7604НК"
click at [202, 306] on span "Зберегти і вийти" at bounding box center [187, 305] width 65 height 12
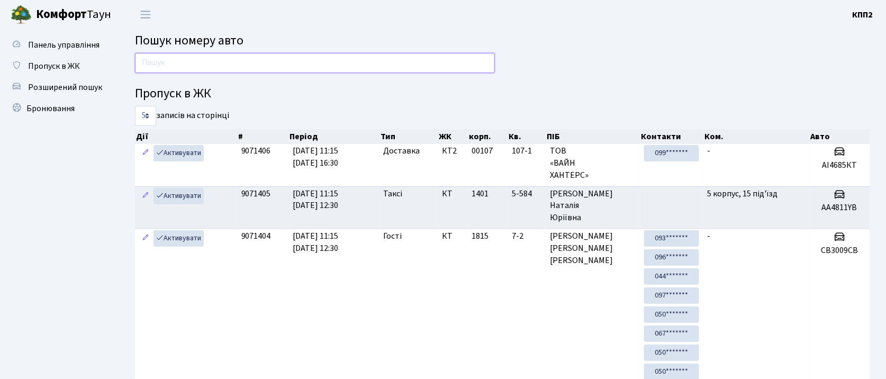
click at [410, 62] on input "text" at bounding box center [315, 63] width 360 height 20
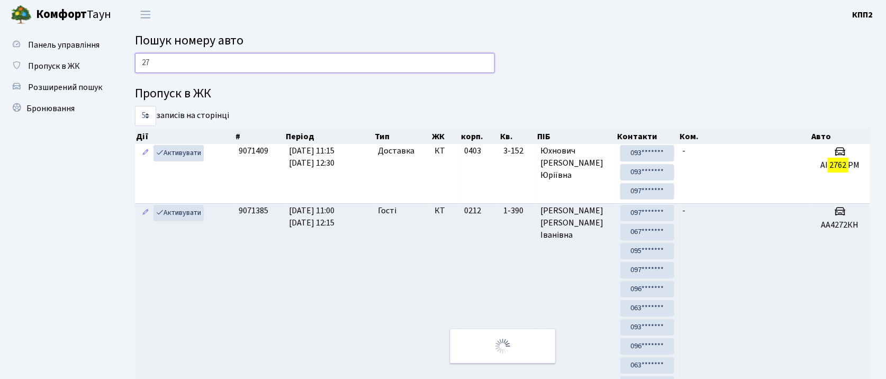
type input "2"
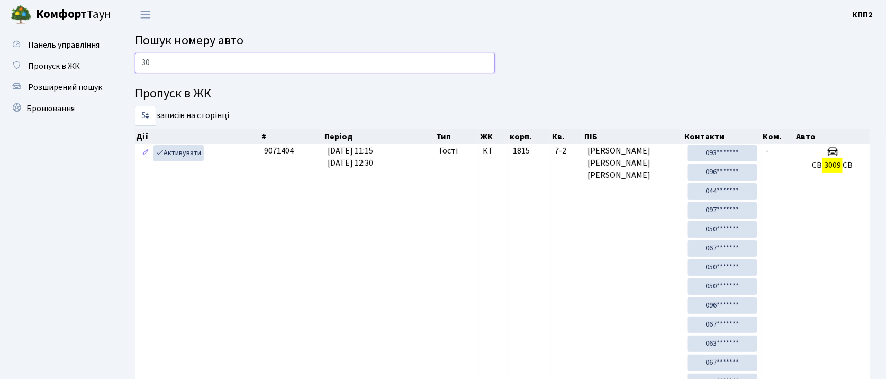
type input "3"
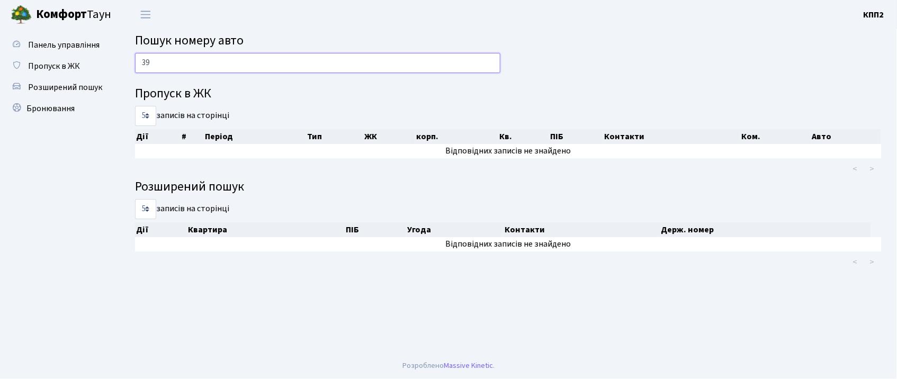
type input "3"
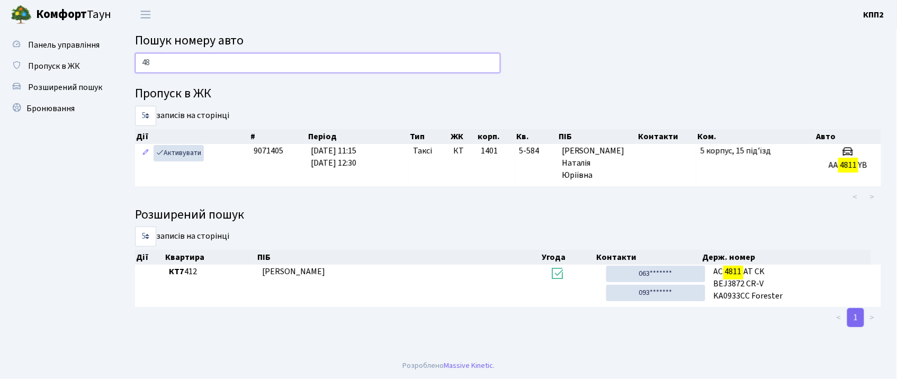
type input "4"
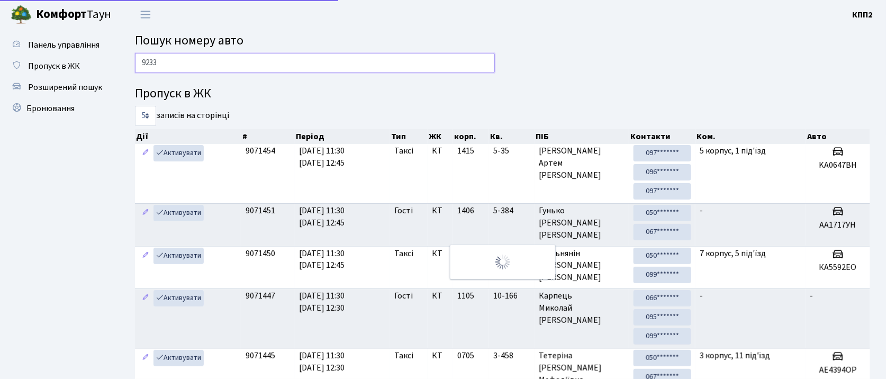
type input "9233"
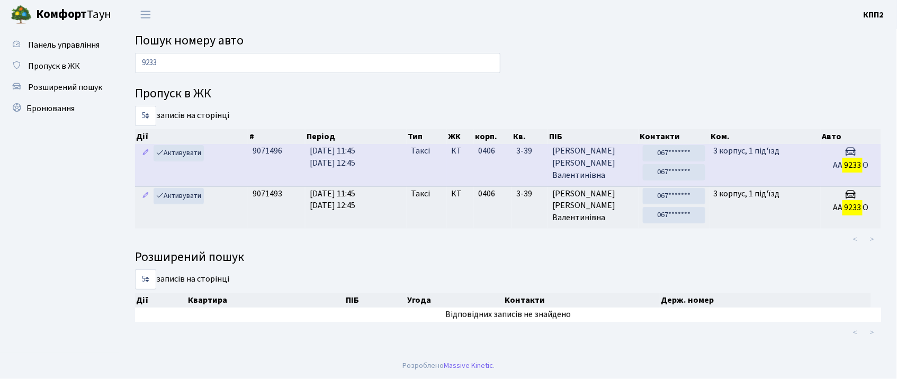
click at [802, 168] on td "3 корпус, 1 під'їзд" at bounding box center [764, 165] width 111 height 42
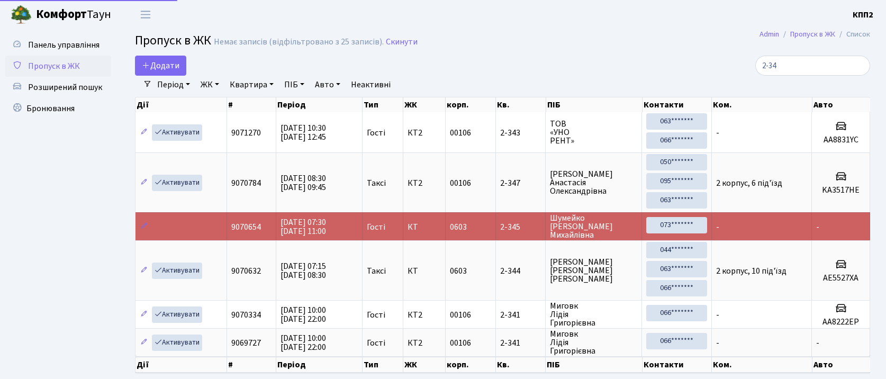
select select "25"
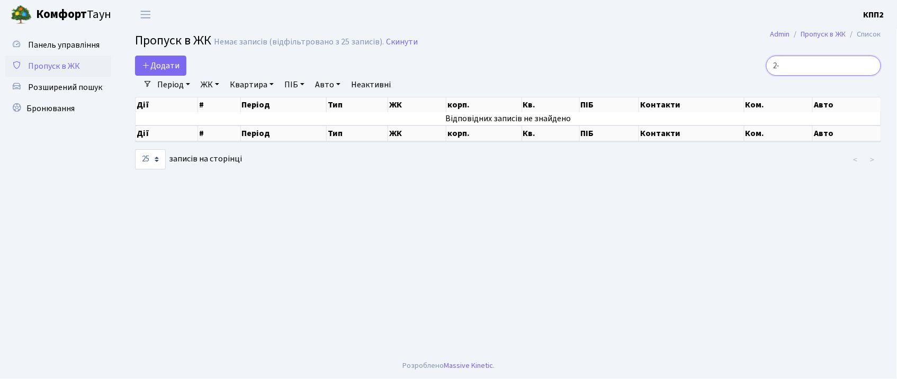
type input "2"
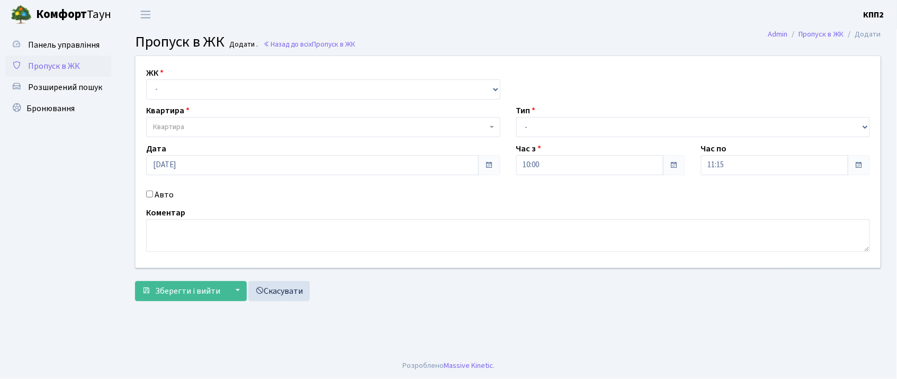
click at [150, 196] on input "Авто" at bounding box center [149, 194] width 7 height 7
checkbox input "true"
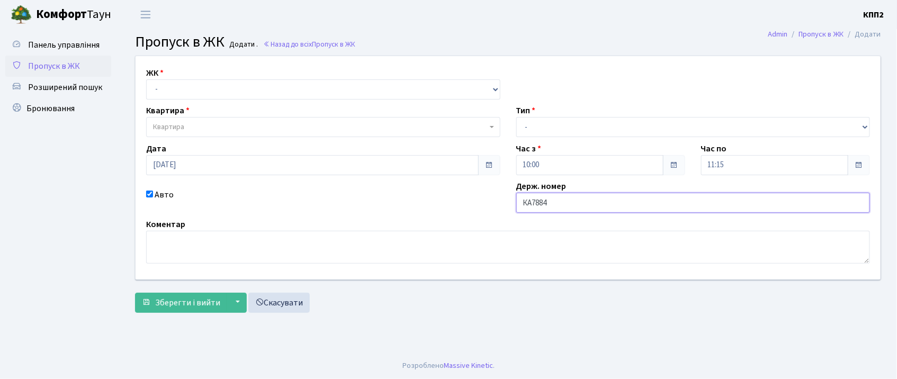
type input "КА7884КН"
click at [286, 94] on select "- КТ, вул. Регенераторна, 4 КТ2, просп. [STREET_ADDRESS] [STREET_ADDRESS] [PERS…" at bounding box center [323, 89] width 354 height 20
select select "302"
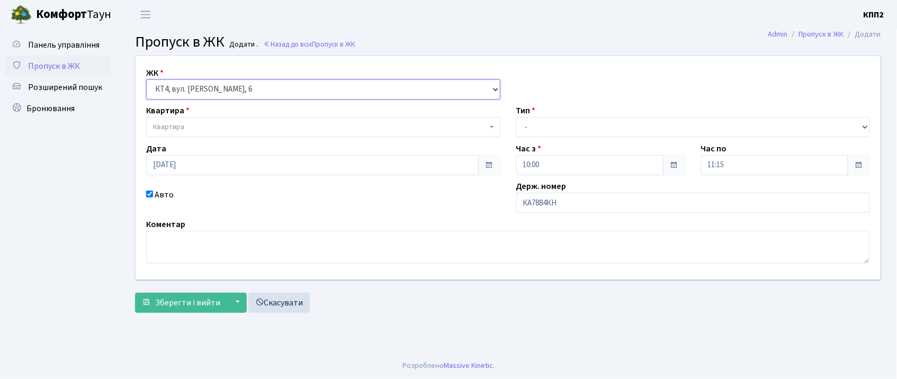
click at [146, 79] on select "- КТ, вул. Регенераторна, 4 КТ2, просп. [STREET_ADDRESS] [STREET_ADDRESS] [PERS…" at bounding box center [323, 89] width 354 height 20
select select
click at [284, 125] on span "Квартира" at bounding box center [320, 127] width 334 height 11
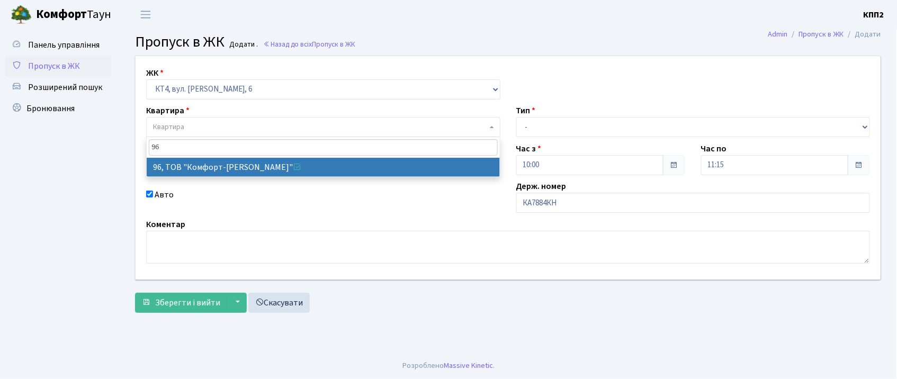
type input "96"
select select "16822"
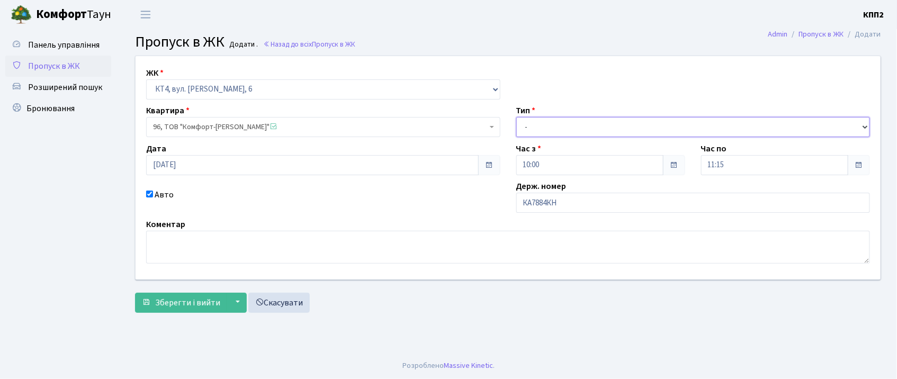
click at [618, 123] on select "- Доставка Таксі Гості Сервіс" at bounding box center [693, 127] width 354 height 20
select select "3"
click at [516, 117] on select "- Доставка Таксі Гості Сервіс" at bounding box center [693, 127] width 354 height 20
drag, startPoint x: 181, startPoint y: 308, endPoint x: 126, endPoint y: 142, distance: 174.9
click at [181, 305] on span "Зберегти і вийти" at bounding box center [187, 303] width 65 height 12
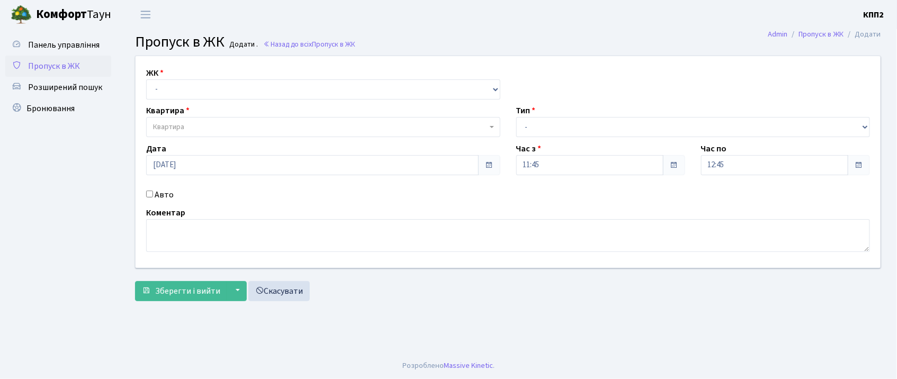
click at [149, 193] on input "Авто" at bounding box center [149, 194] width 7 height 7
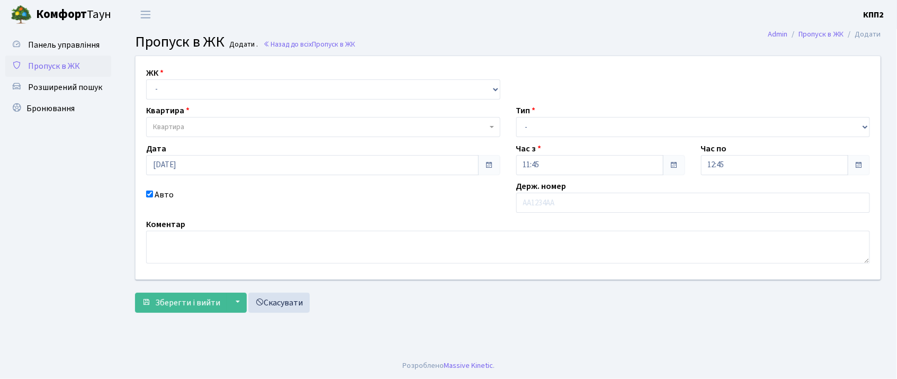
click at [151, 195] on input "Авто" at bounding box center [149, 194] width 7 height 7
checkbox input "false"
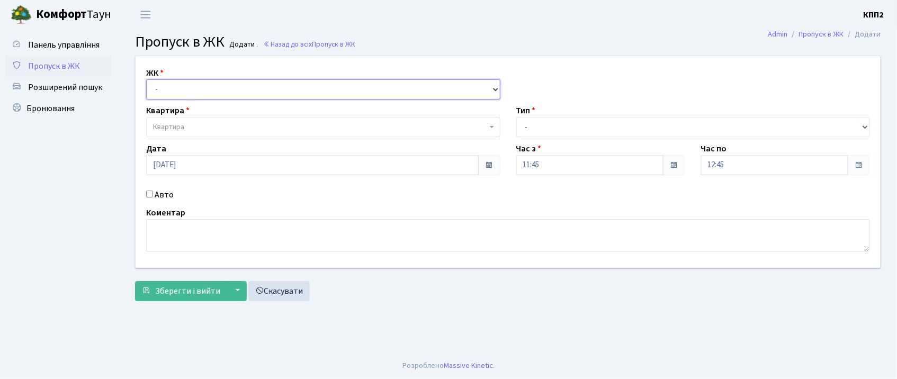
click at [233, 89] on select "- КТ, вул. Регенераторна, 4 КТ2, просп. Соборності, 17 КТ3, вул. Березнева, 16 …" at bounding box center [323, 89] width 354 height 20
select select "271"
click at [146, 79] on select "- КТ, вул. Регенераторна, 4 КТ2, просп. Соборності, 17 КТ3, вул. Березнева, 16 …" at bounding box center [323, 89] width 354 height 20
select select
click at [238, 117] on span "Квартира" at bounding box center [323, 127] width 354 height 20
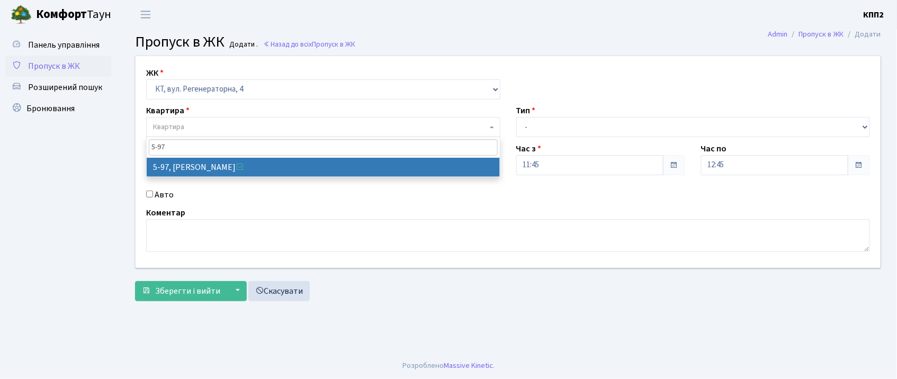
type input "5-97"
select select "2453"
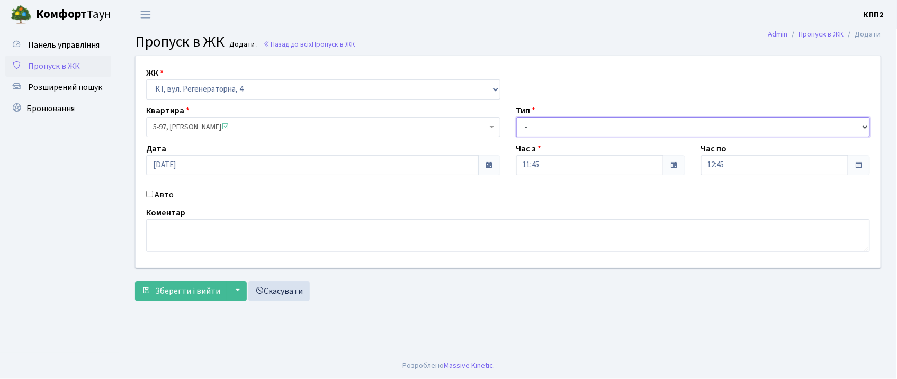
drag, startPoint x: 567, startPoint y: 124, endPoint x: 564, endPoint y: 137, distance: 13.1
click at [567, 128] on select "- Доставка Таксі Гості Сервіс" at bounding box center [693, 127] width 354 height 20
select select "18"
click at [516, 117] on select "- Доставка Таксі Гості Сервіс" at bounding box center [693, 127] width 354 height 20
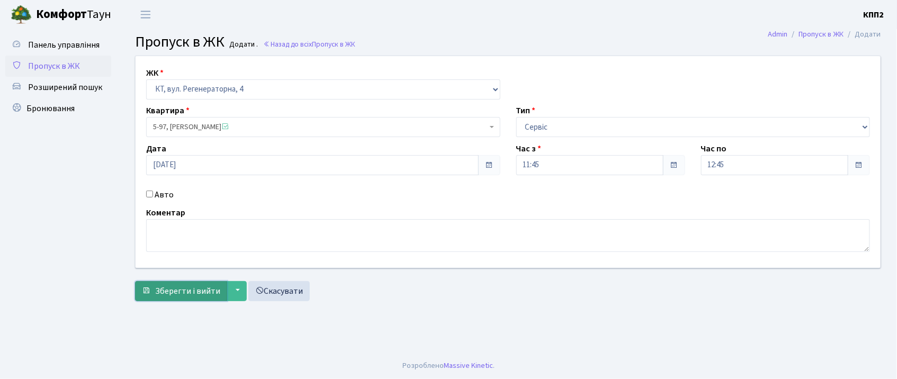
click at [198, 292] on span "Зберегти і вийти" at bounding box center [187, 291] width 65 height 12
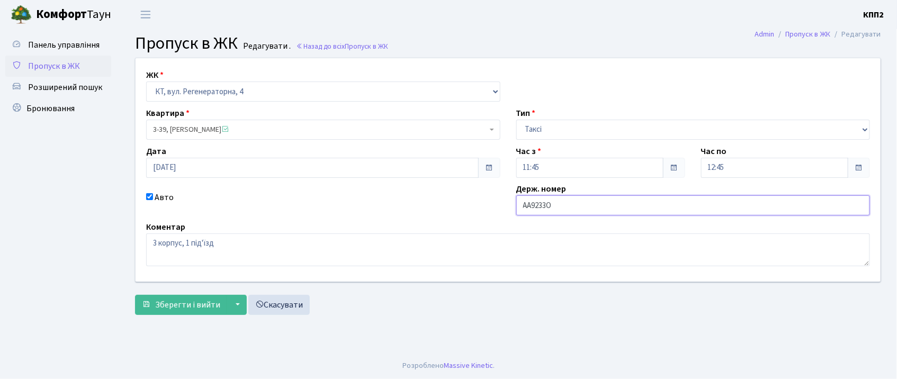
click at [547, 205] on input "АА9233О" at bounding box center [693, 205] width 354 height 20
type input "АА9233ОА"
click at [193, 309] on span "Зберегти і вийти" at bounding box center [187, 305] width 65 height 12
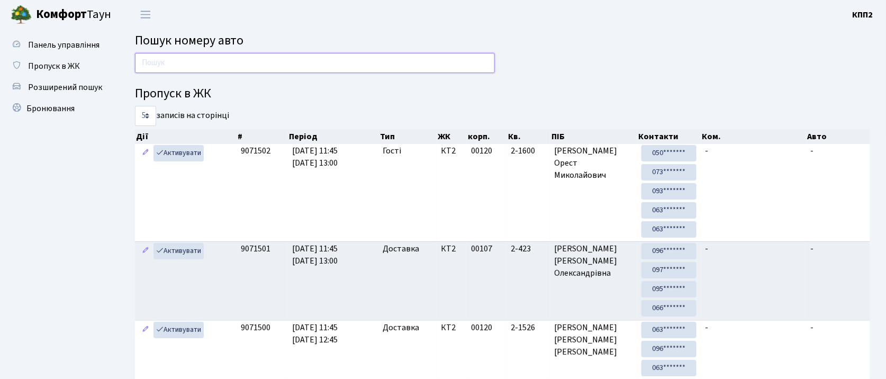
click at [187, 69] on input "text" at bounding box center [315, 63] width 360 height 20
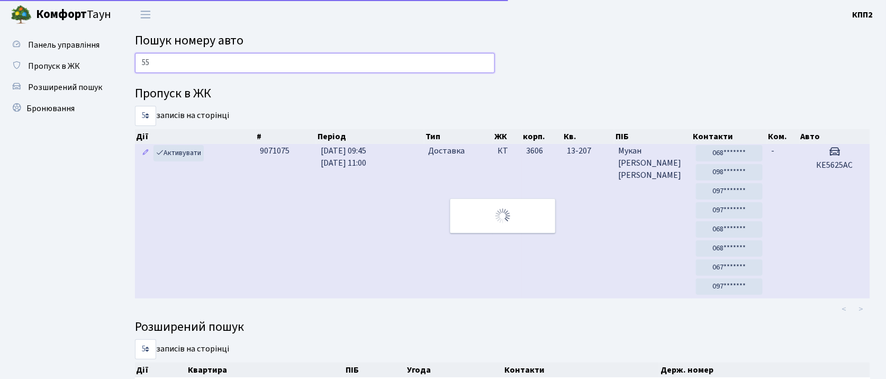
type input "5"
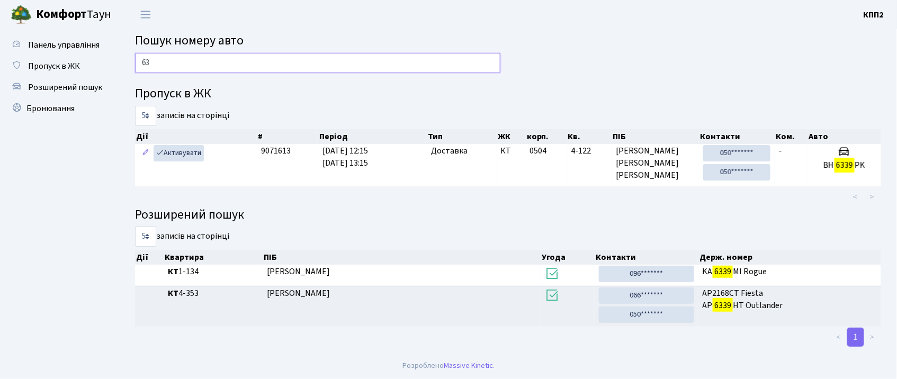
type input "6"
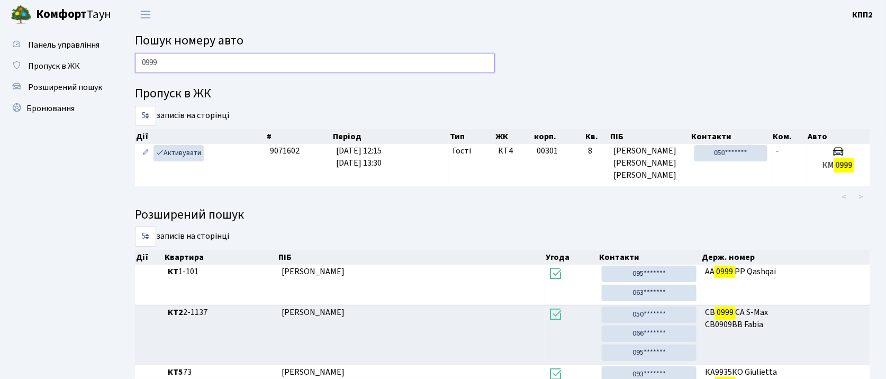
type input "0999"
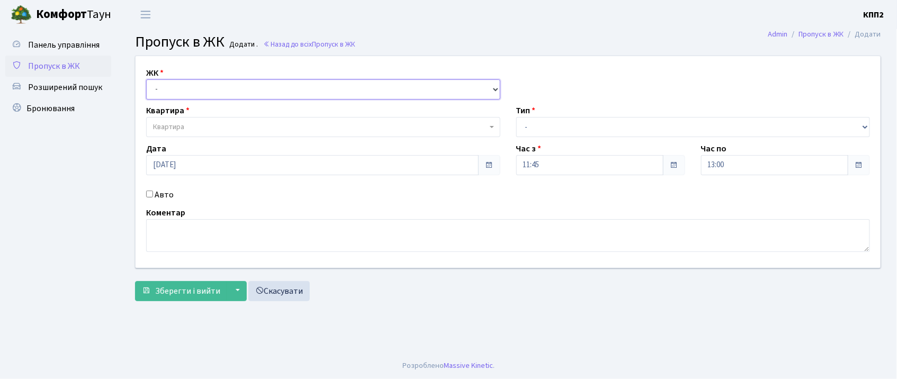
drag, startPoint x: 236, startPoint y: 93, endPoint x: 238, endPoint y: 98, distance: 5.9
click at [236, 92] on select "- КТ, вул. Регенераторна, 4 КТ2, просп. [STREET_ADDRESS] [STREET_ADDRESS] [PERS…" at bounding box center [323, 89] width 354 height 20
select select "271"
click at [146, 79] on select "- КТ, вул. Регенераторна, 4 КТ2, просп. [STREET_ADDRESS] [STREET_ADDRESS] [PERS…" at bounding box center [323, 89] width 354 height 20
select select
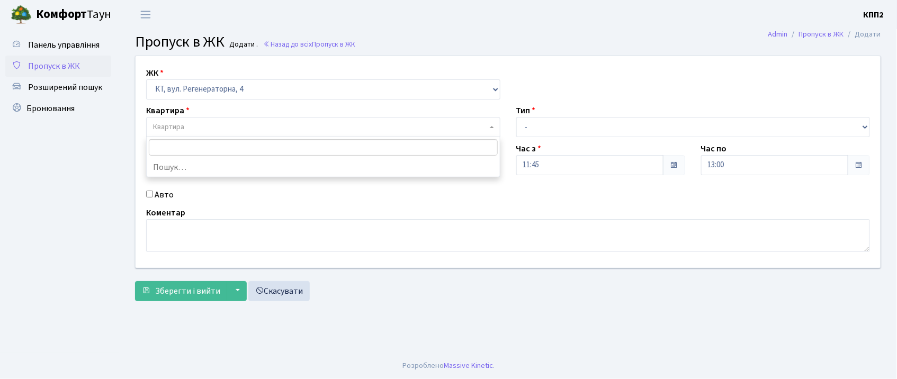
click at [253, 128] on span "Квартира" at bounding box center [320, 127] width 334 height 11
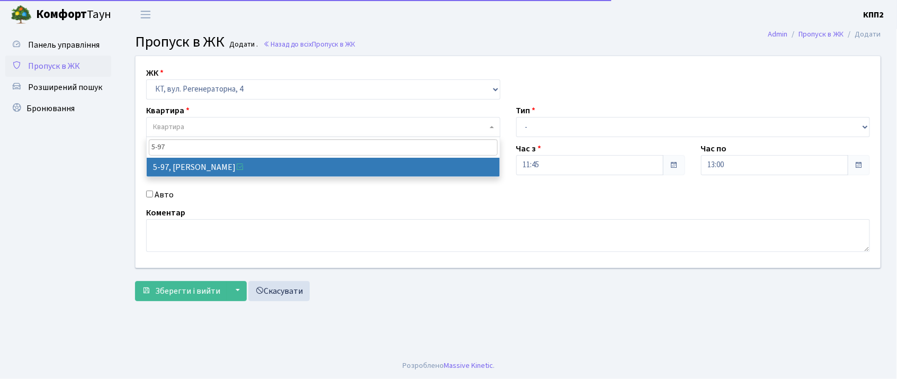
type input "5-97"
select select "2453"
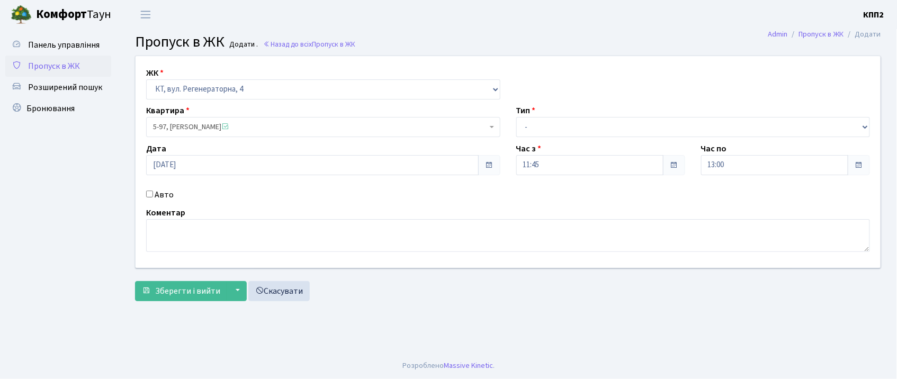
click at [163, 188] on div "ЖК - КТ, вул. Регенераторна, 4 КТ2, просп. Соборності, 17 КТ3, вул. Березнева, …" at bounding box center [508, 162] width 761 height 212
click at [163, 195] on label "Авто" at bounding box center [164, 194] width 19 height 13
click at [153, 195] on input "Авто" at bounding box center [149, 194] width 7 height 7
checkbox input "true"
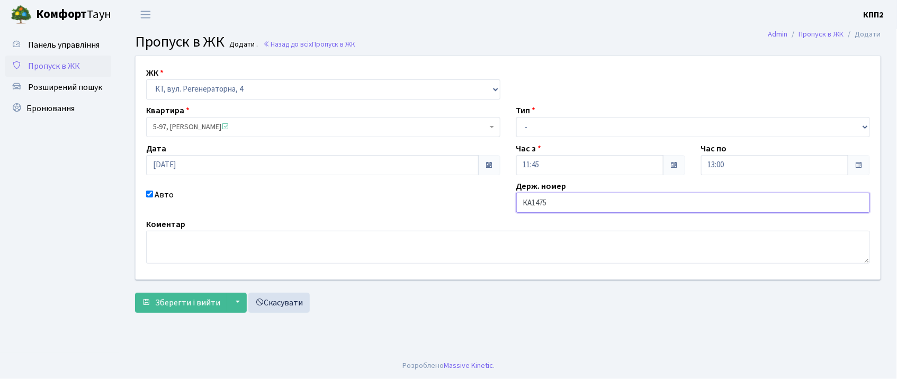
type input "КА1475"
click at [540, 130] on select "- Доставка Таксі Гості Сервіс" at bounding box center [693, 127] width 354 height 20
select select "3"
click at [516, 117] on select "- Доставка Таксі Гості Сервіс" at bounding box center [693, 127] width 354 height 20
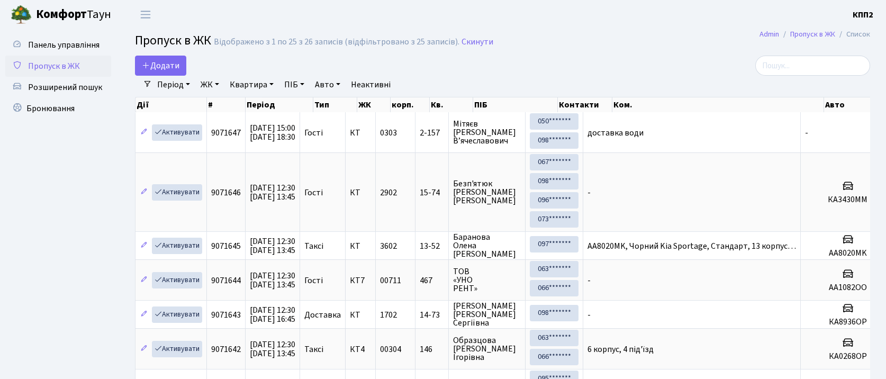
select select "25"
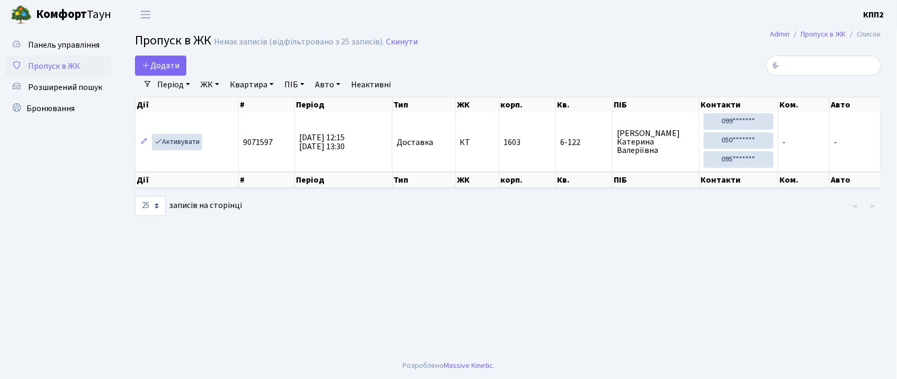
type input "6"
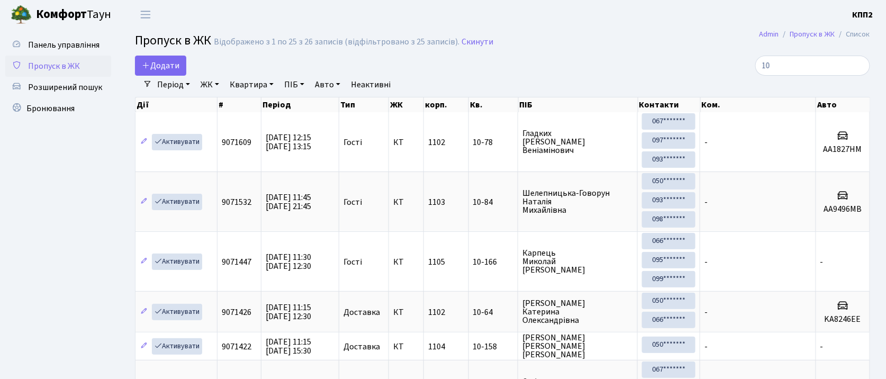
type input "1"
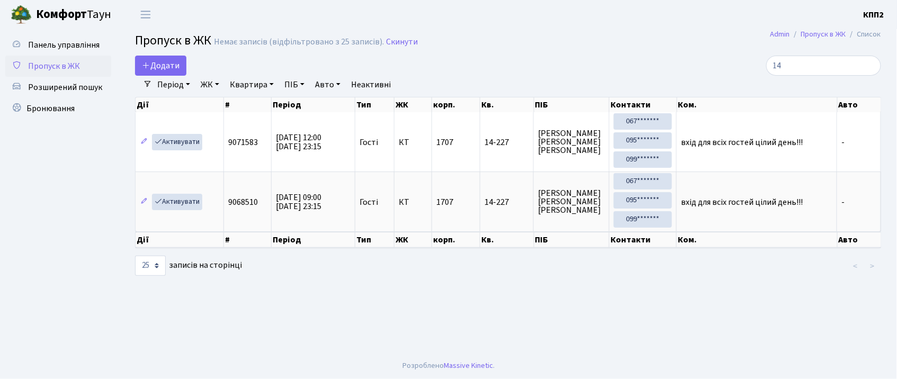
type input "1"
